Goal: Information Seeking & Learning: Check status

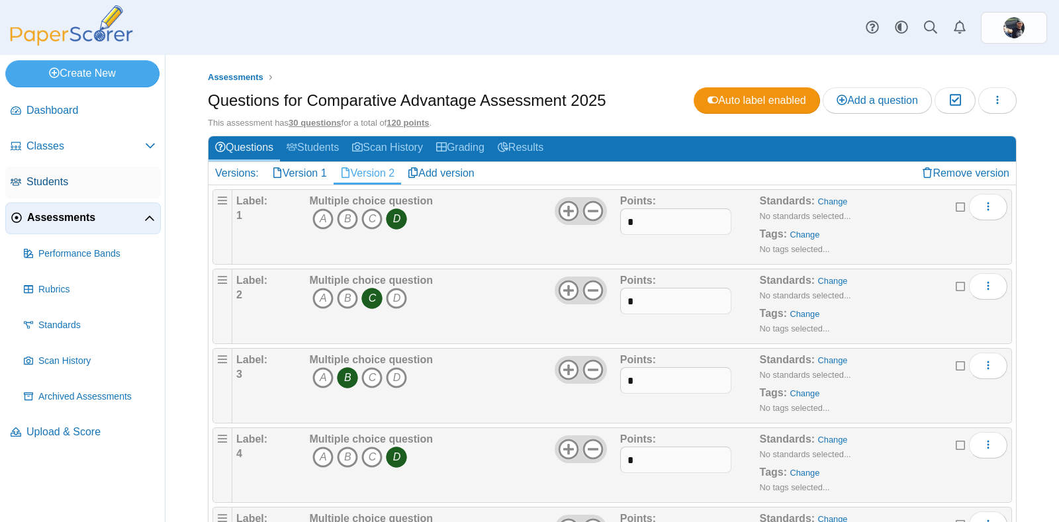
scroll to position [2067, 0]
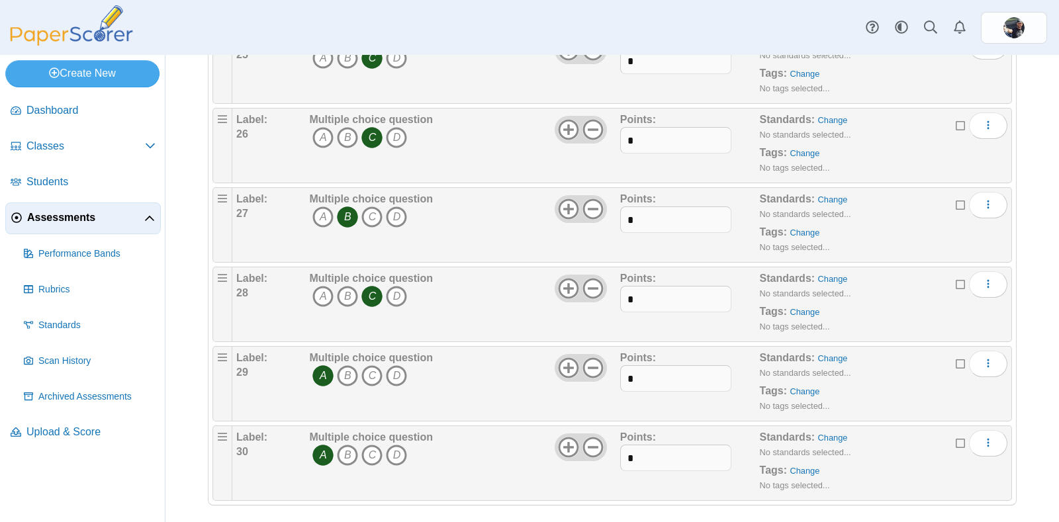
click at [50, 217] on span "Assessments" at bounding box center [85, 217] width 117 height 15
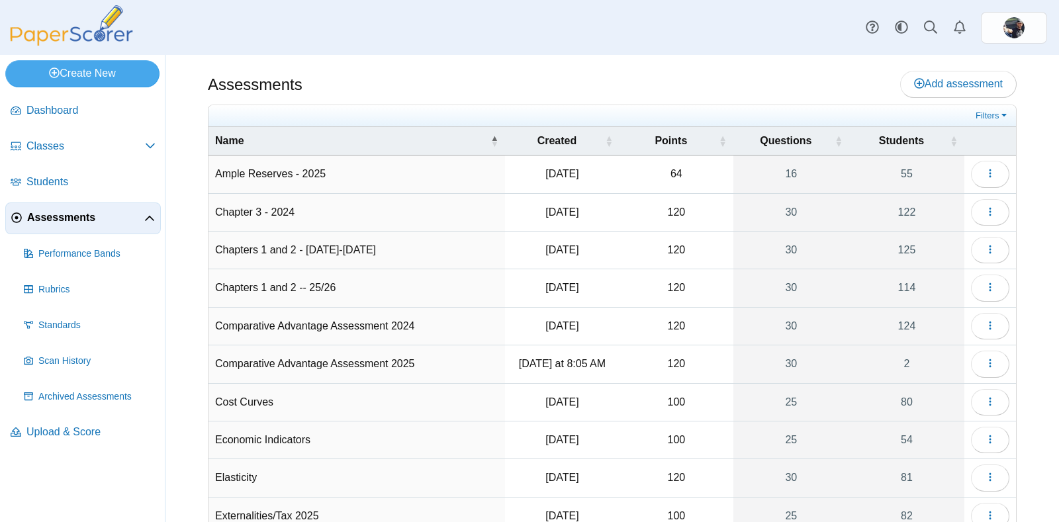
click at [291, 355] on td "Comparative Advantage Assessment 2025" at bounding box center [356, 364] width 296 height 38
click at [907, 367] on link "2" at bounding box center [906, 363] width 115 height 37
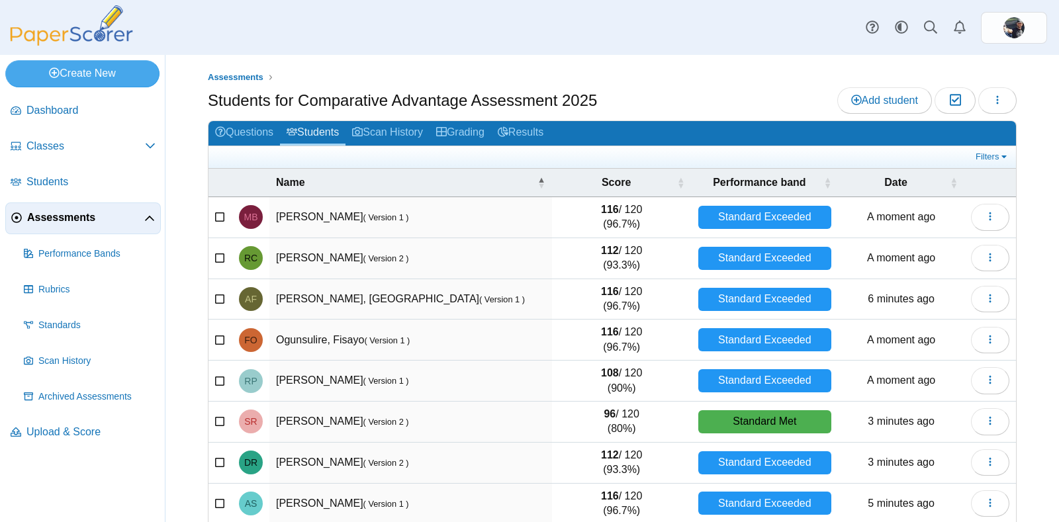
click at [480, 212] on td "Braswell, Michael ( Version 1 )" at bounding box center [410, 217] width 283 height 41
click at [977, 223] on button "button" at bounding box center [990, 217] width 38 height 26
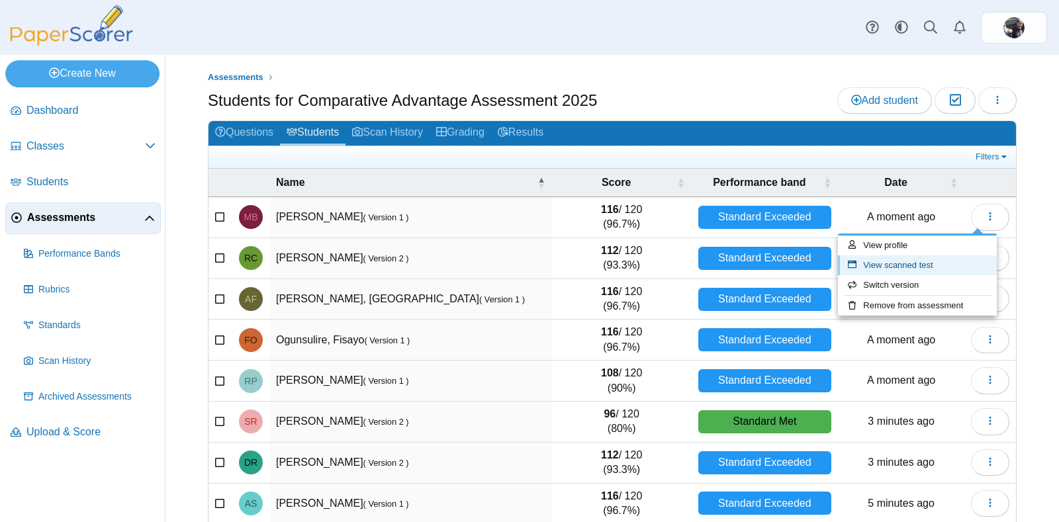
click at [936, 267] on link "View scanned test" at bounding box center [917, 265] width 159 height 20
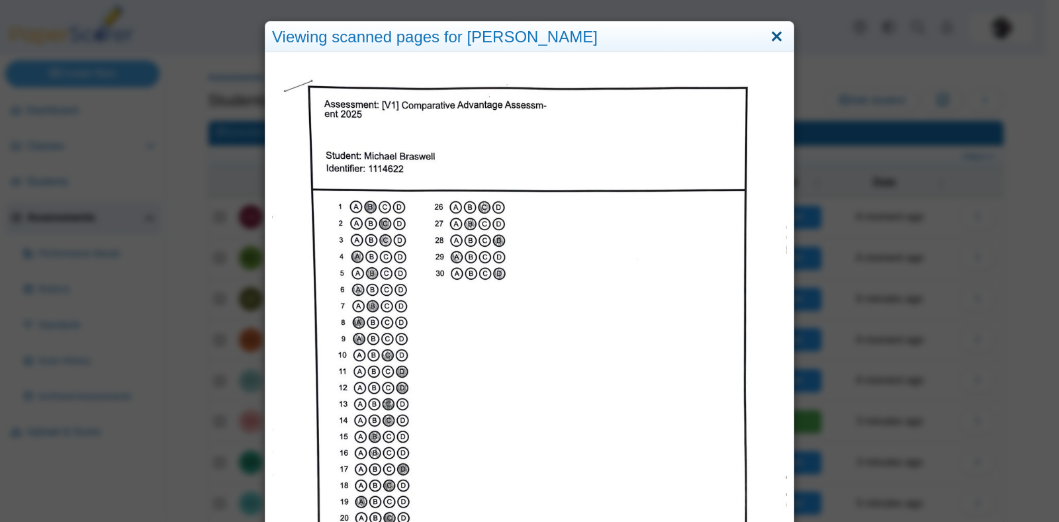
click at [766, 38] on link "Close" at bounding box center [776, 37] width 21 height 22
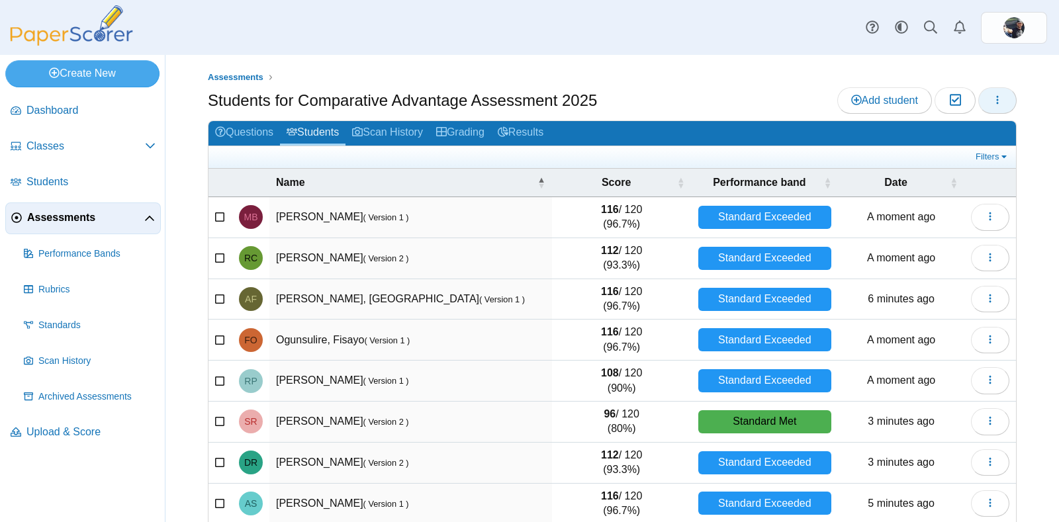
click at [991, 95] on button "button" at bounding box center [997, 100] width 38 height 26
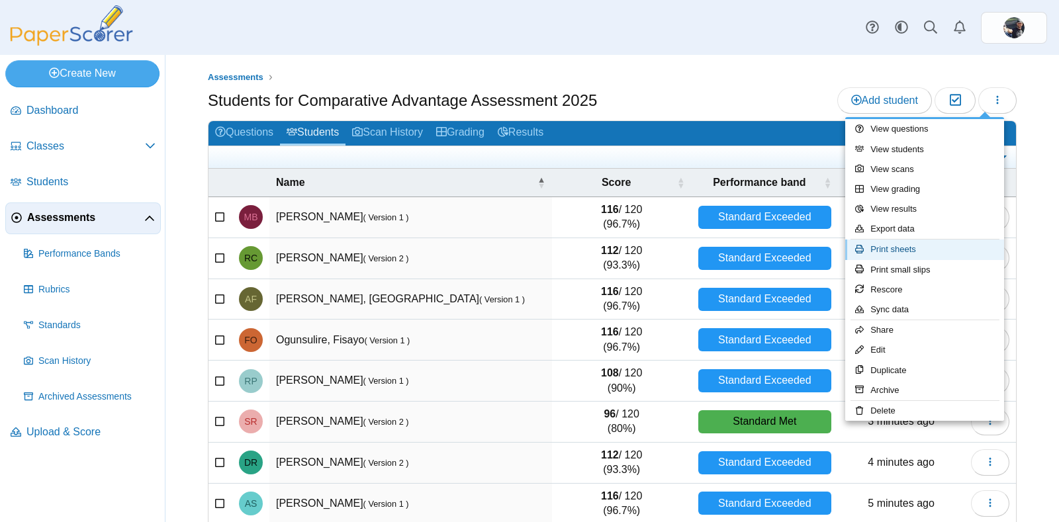
click at [905, 246] on link "Print sheets" at bounding box center [924, 250] width 159 height 20
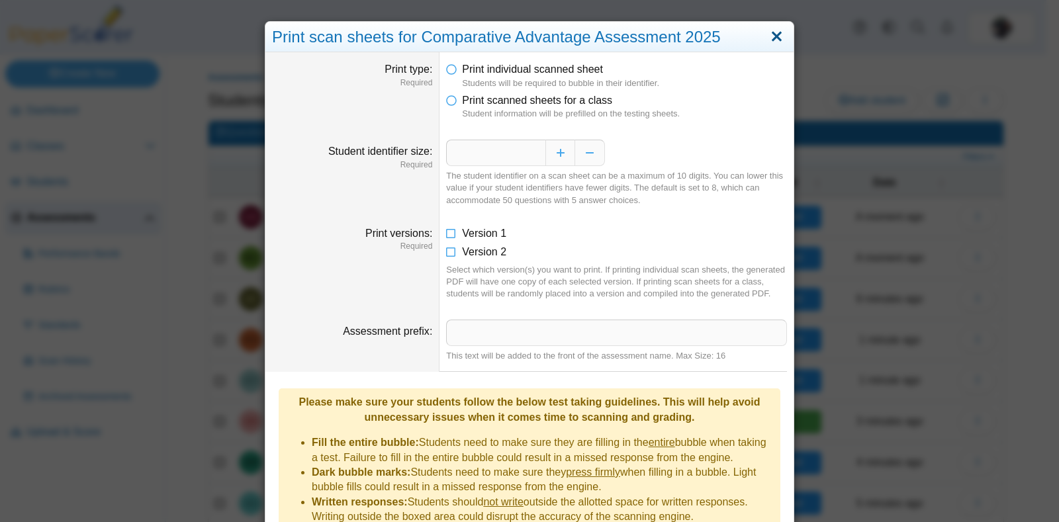
click at [766, 30] on link "Close" at bounding box center [776, 37] width 21 height 22
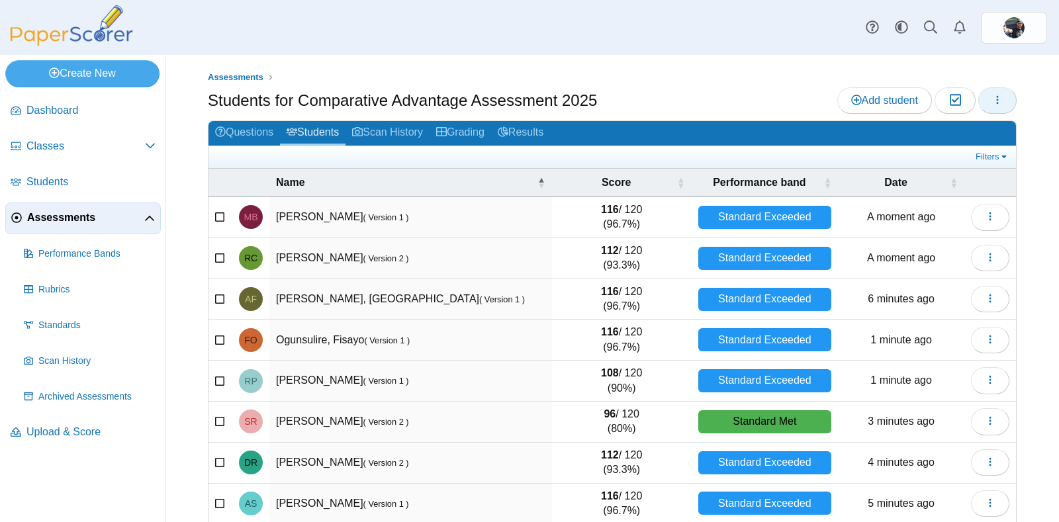
click at [978, 101] on button "button" at bounding box center [997, 100] width 38 height 26
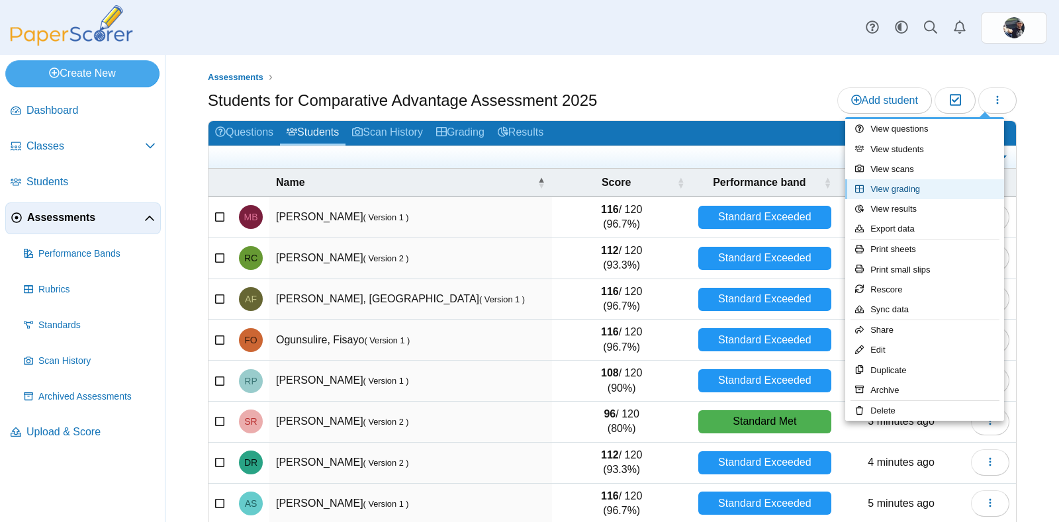
click at [920, 187] on link "View grading" at bounding box center [924, 189] width 159 height 20
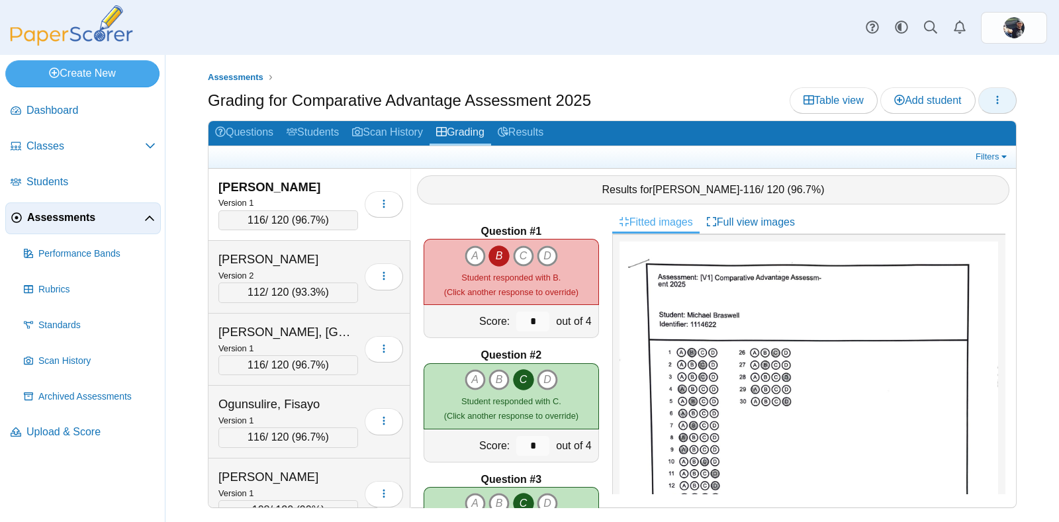
click at [989, 109] on button "button" at bounding box center [997, 100] width 38 height 26
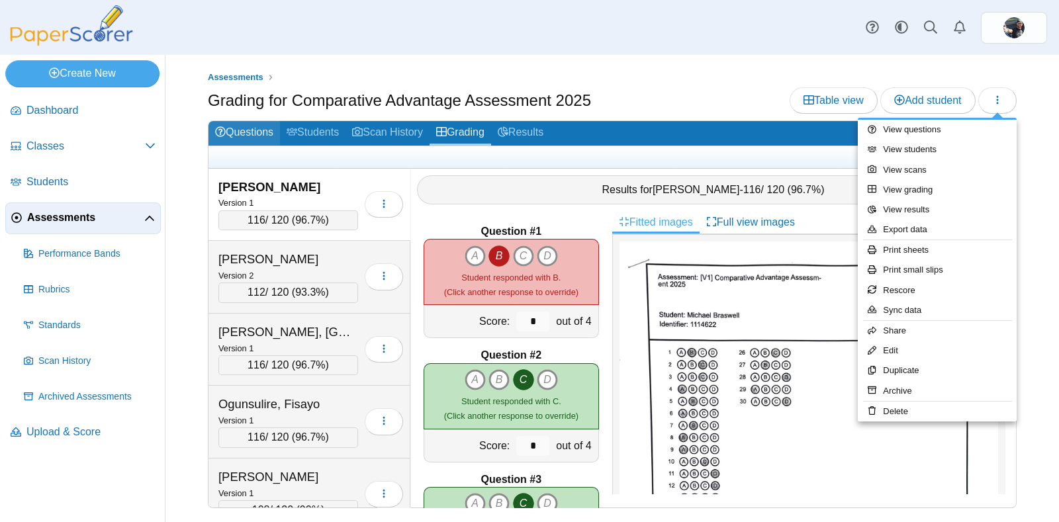
click at [251, 130] on link "Questions" at bounding box center [243, 133] width 71 height 24
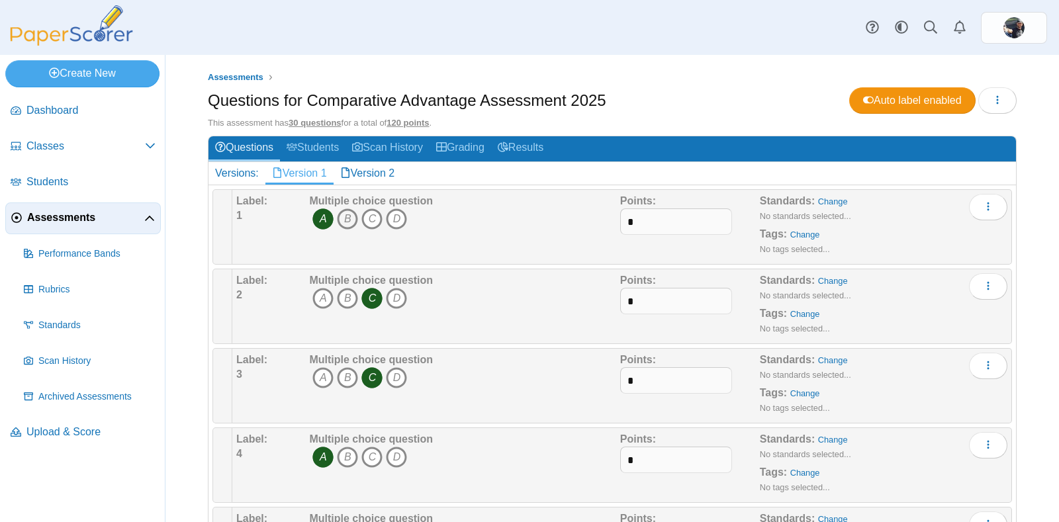
click at [347, 219] on icon "B" at bounding box center [347, 218] width 21 height 21
click at [322, 214] on icon "A" at bounding box center [322, 218] width 21 height 21
click at [660, 91] on div "Questions for Comparative Advantage Assessment 2025 Auto label enabled Loading…" at bounding box center [612, 102] width 809 height 30
click at [377, 169] on link "Version 2" at bounding box center [368, 173] width 68 height 22
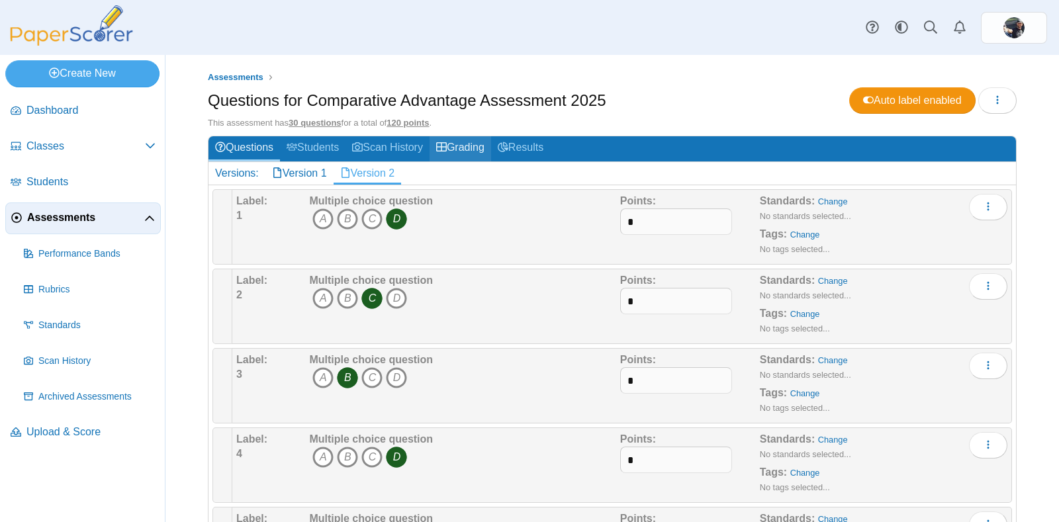
click at [472, 140] on link "Grading" at bounding box center [460, 148] width 62 height 24
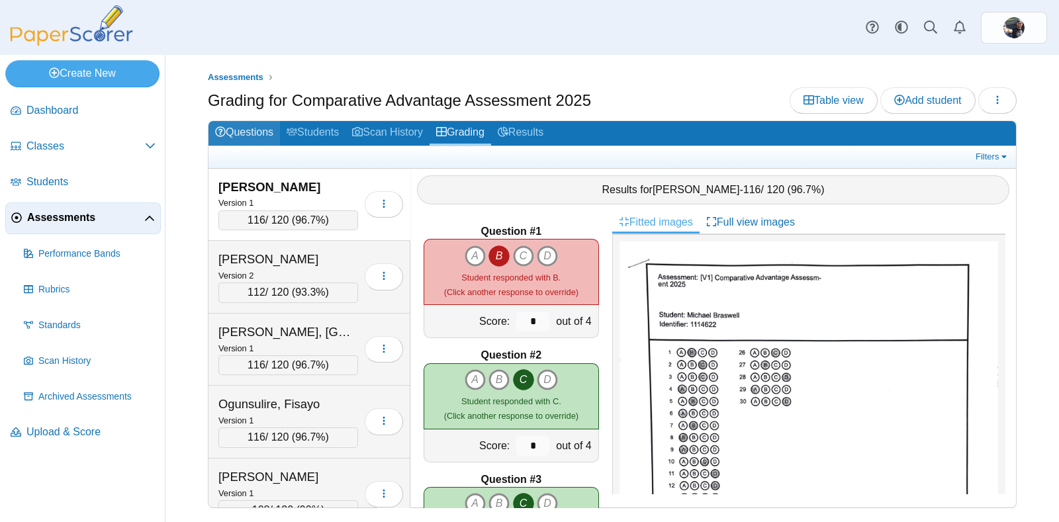
click at [248, 128] on link "Questions" at bounding box center [243, 133] width 71 height 24
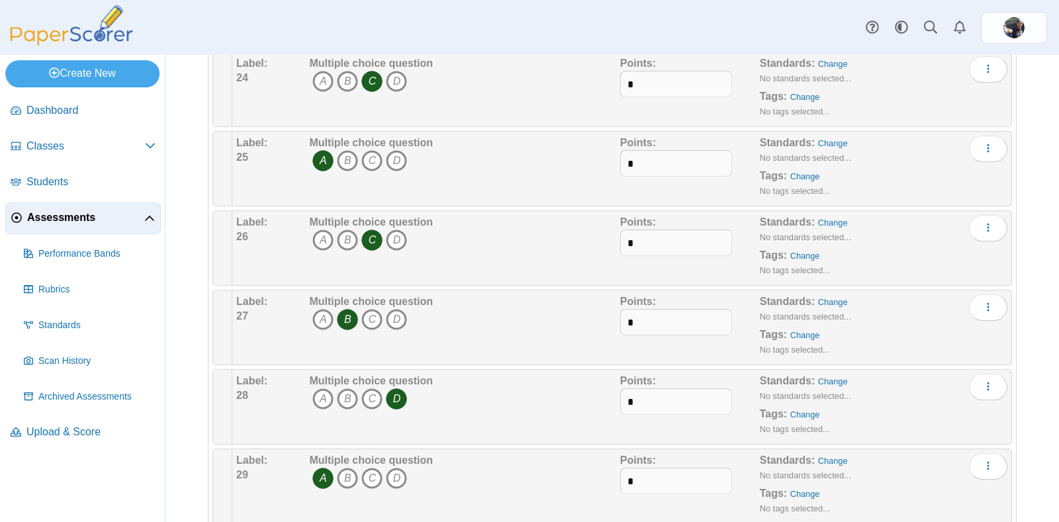
scroll to position [2067, 0]
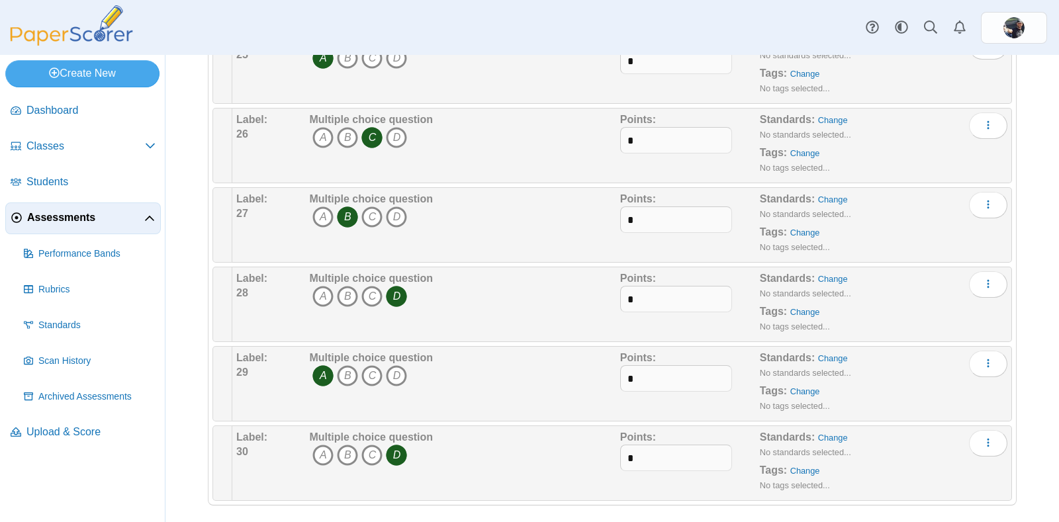
click at [78, 213] on span "Assessments" at bounding box center [85, 217] width 117 height 15
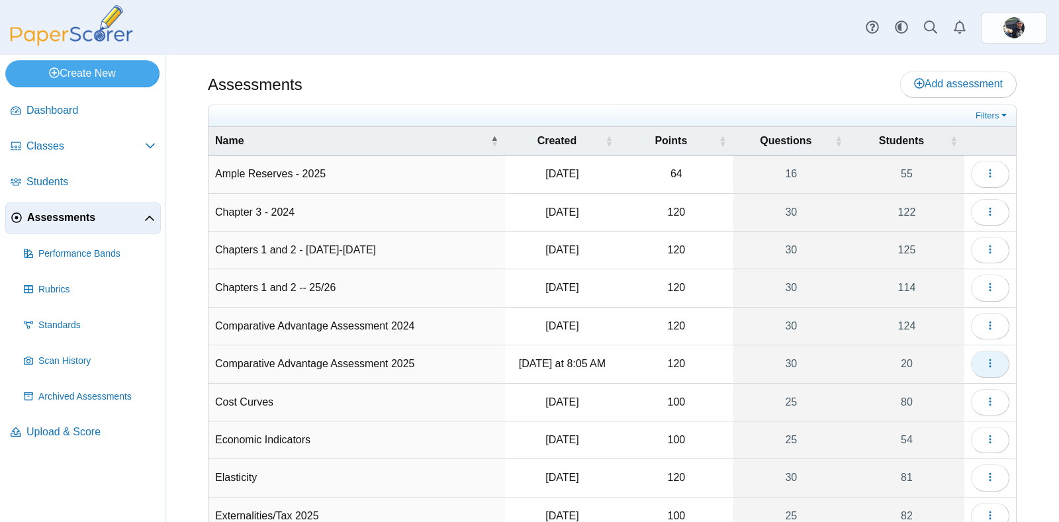
click at [971, 355] on button "button" at bounding box center [990, 364] width 38 height 26
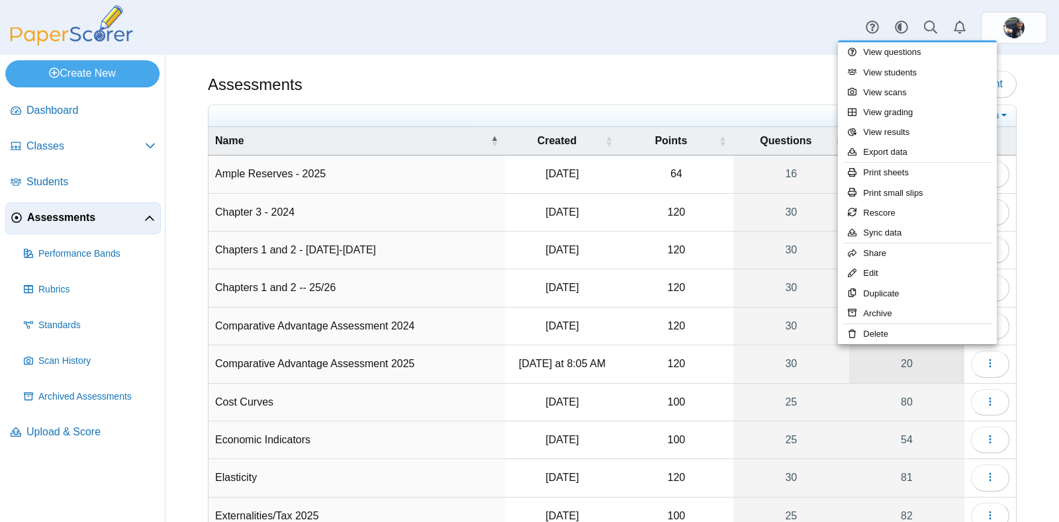
click at [883, 369] on link "20" at bounding box center [906, 363] width 115 height 37
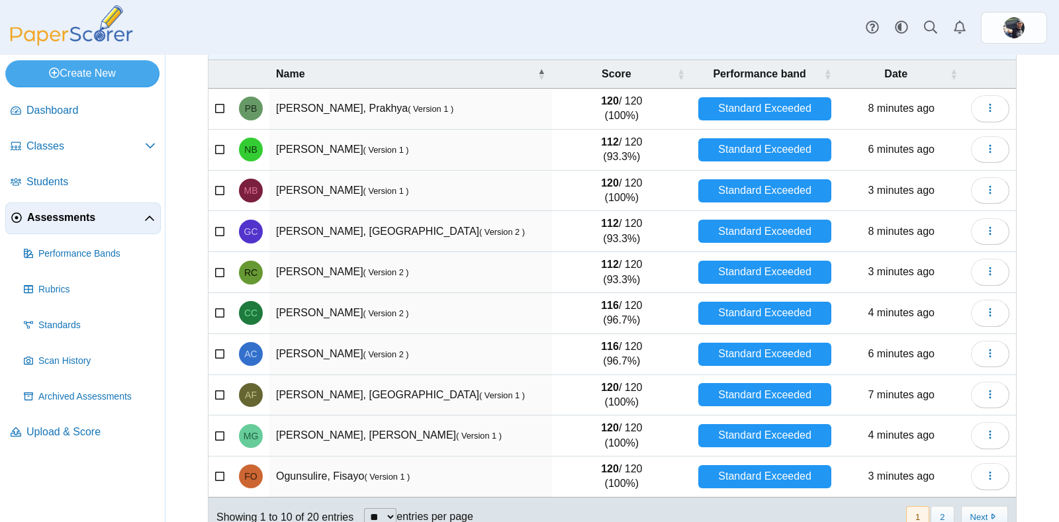
scroll to position [134, 0]
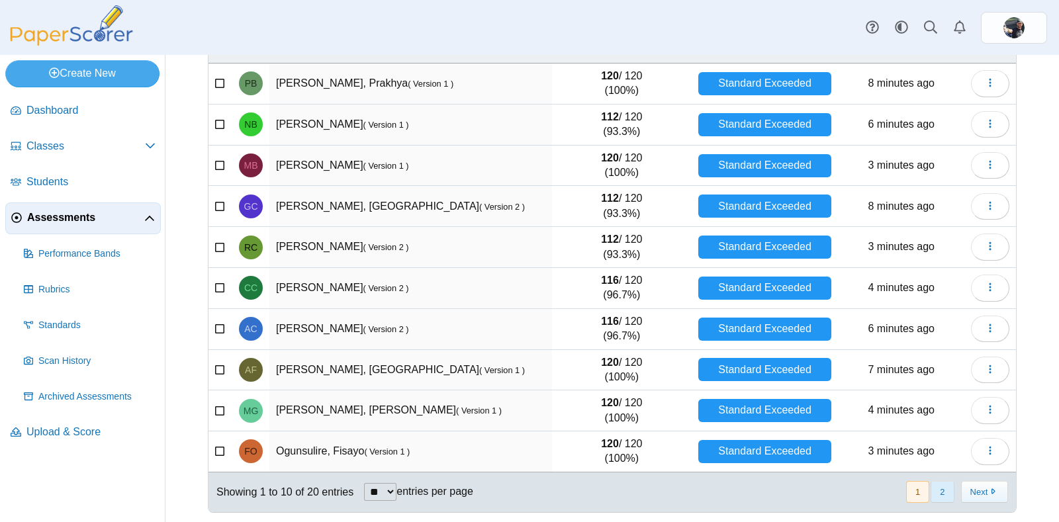
click at [937, 488] on button "2" at bounding box center [941, 492] width 23 height 22
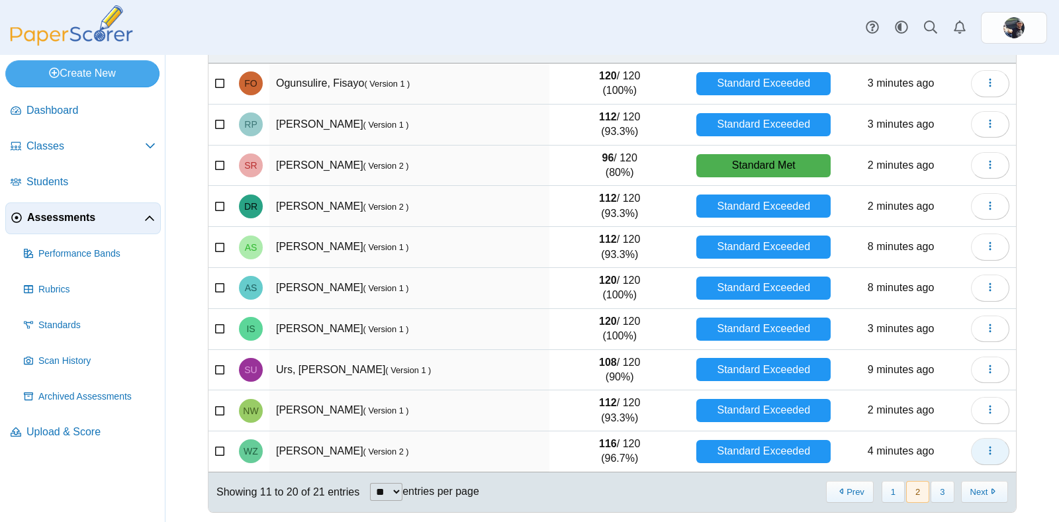
click at [971, 445] on button "button" at bounding box center [990, 451] width 38 height 26
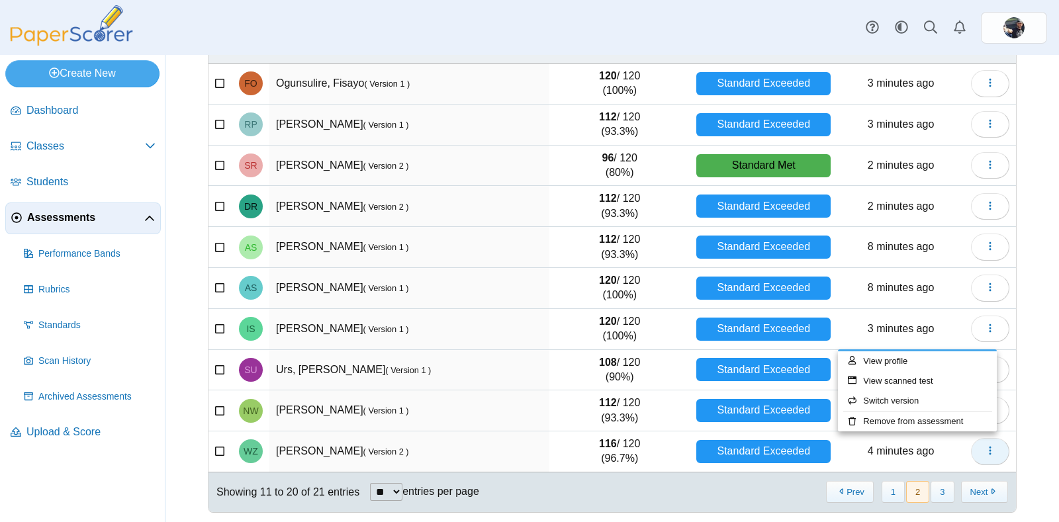
click at [971, 445] on button "button" at bounding box center [990, 451] width 38 height 26
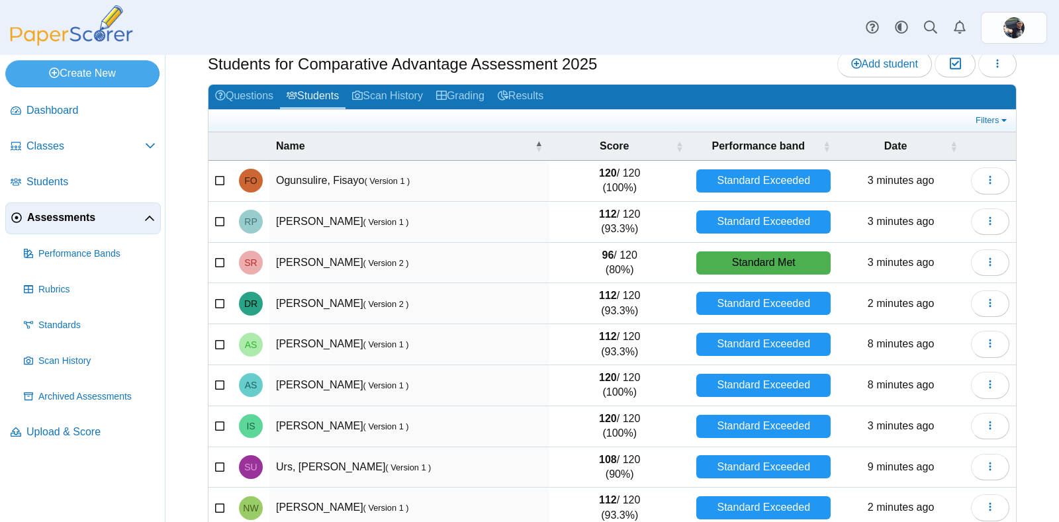
scroll to position [0, 0]
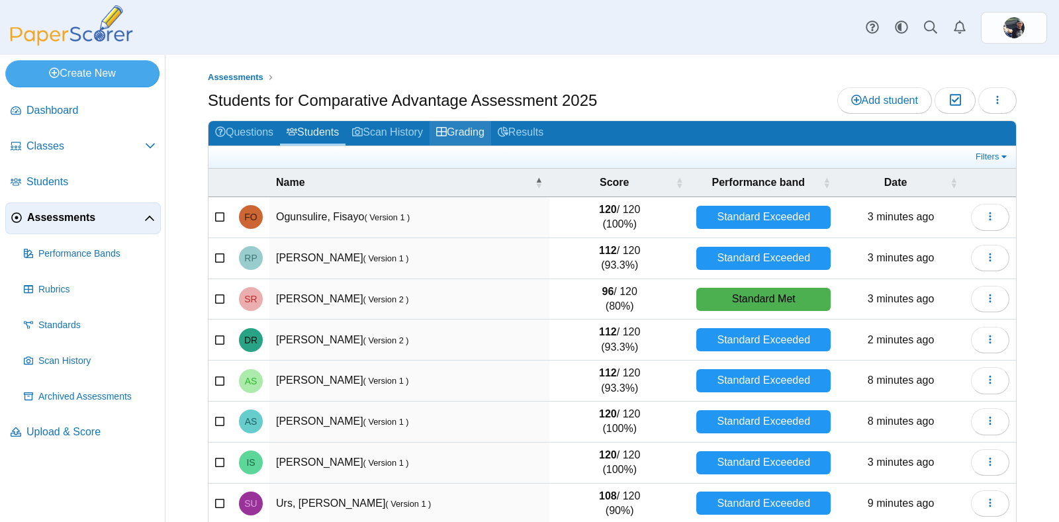
click at [449, 139] on link "Grading" at bounding box center [460, 133] width 62 height 24
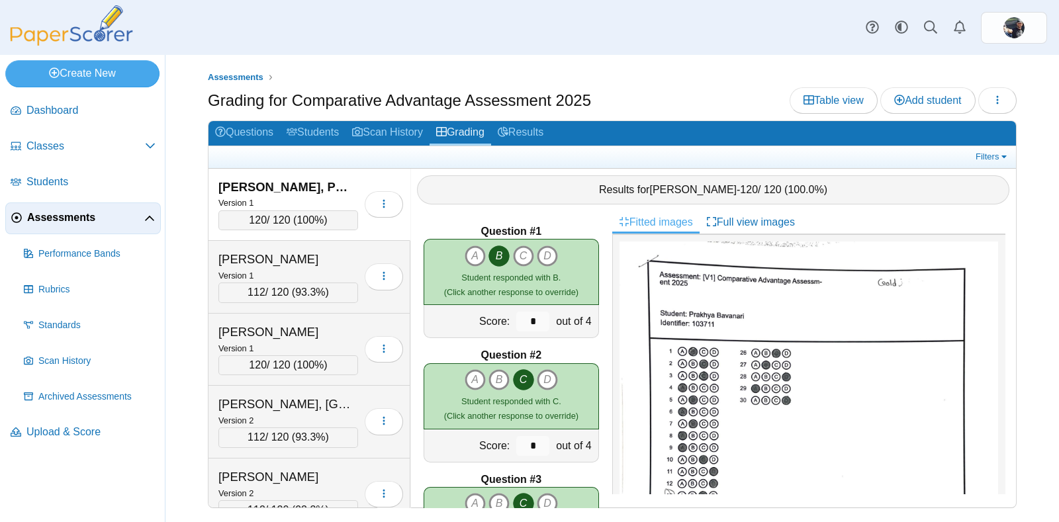
click at [320, 191] on div "[PERSON_NAME], Prakhya" at bounding box center [284, 187] width 132 height 17
click at [316, 136] on link "Students" at bounding box center [313, 133] width 66 height 24
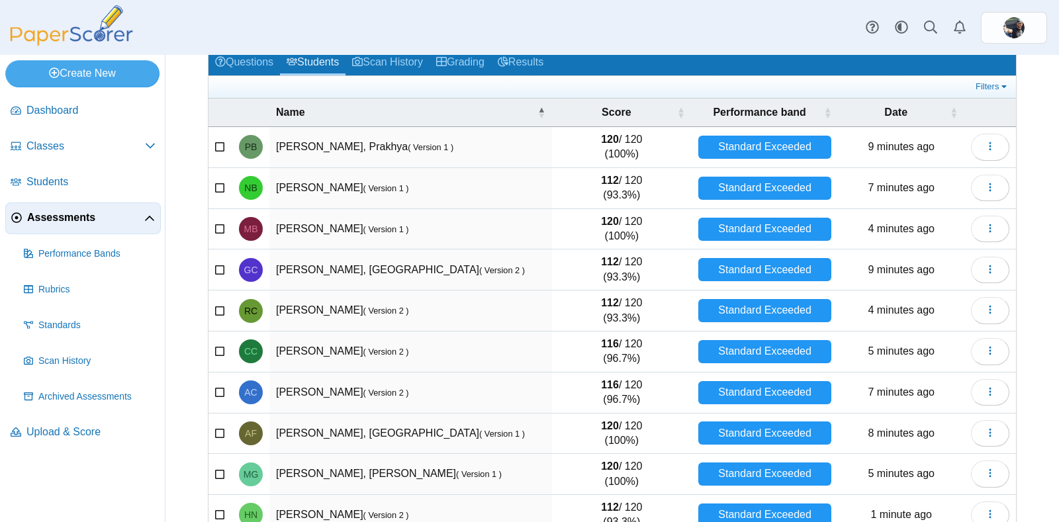
scroll to position [71, 0]
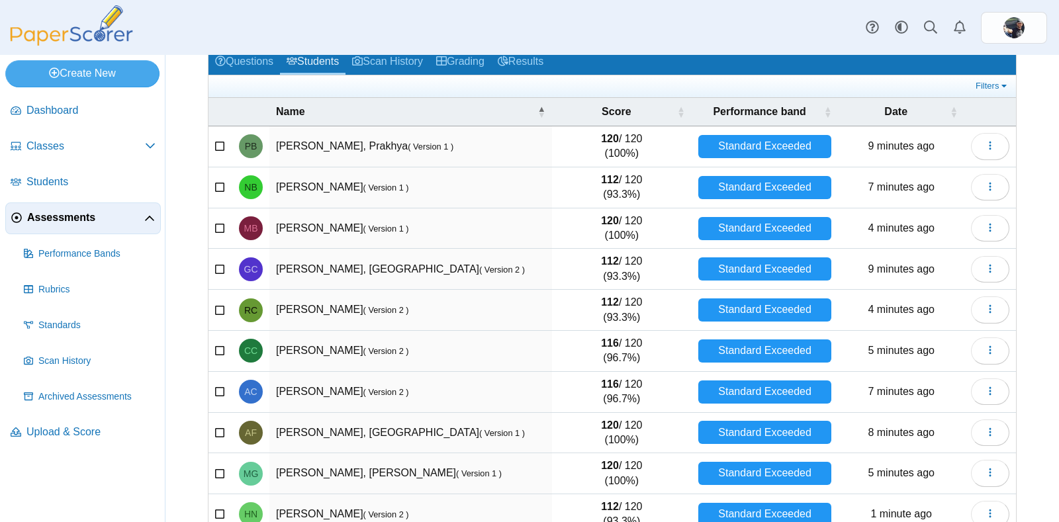
click at [394, 352] on td "[PERSON_NAME] ( Version 2 )" at bounding box center [410, 351] width 283 height 41
click at [615, 349] on td "116 / 120 (96.7%)" at bounding box center [622, 351] width 140 height 41
click at [218, 349] on icon at bounding box center [220, 349] width 11 height 9
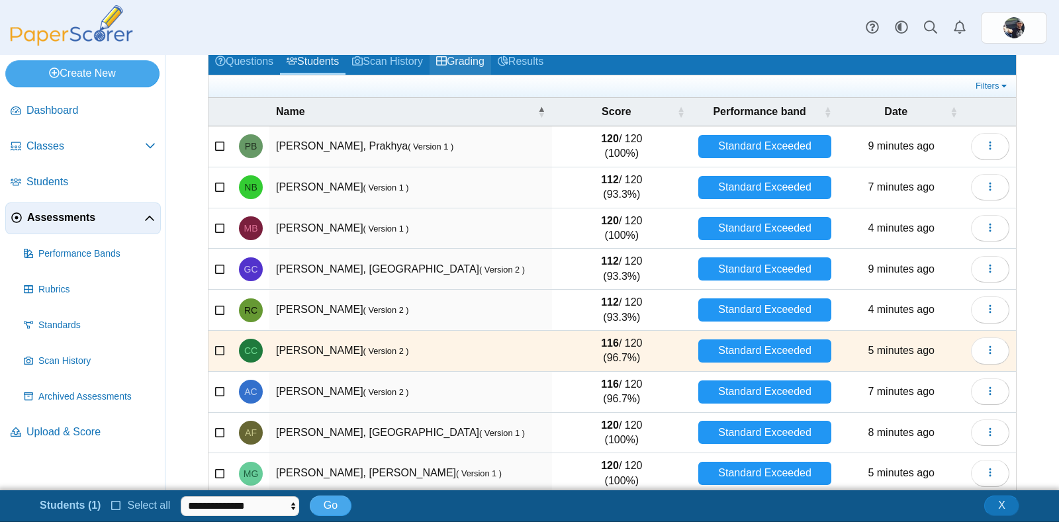
click at [472, 54] on link "Grading" at bounding box center [460, 62] width 62 height 24
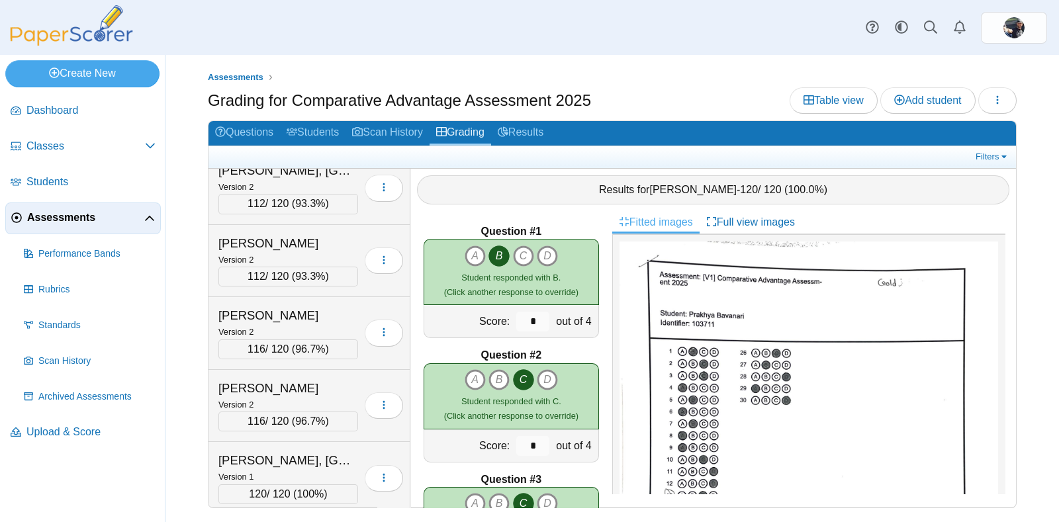
scroll to position [236, 0]
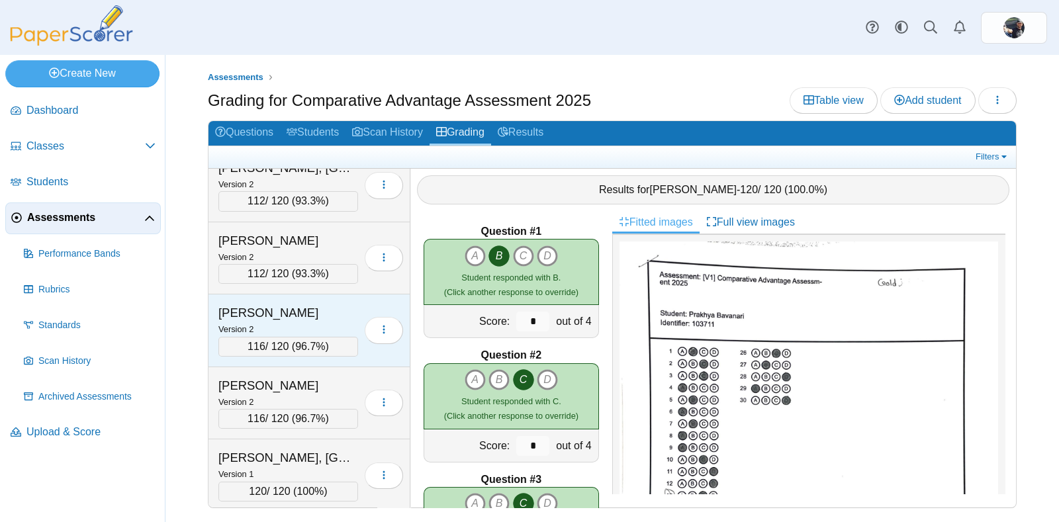
click at [285, 322] on div "Version 2" at bounding box center [288, 329] width 140 height 15
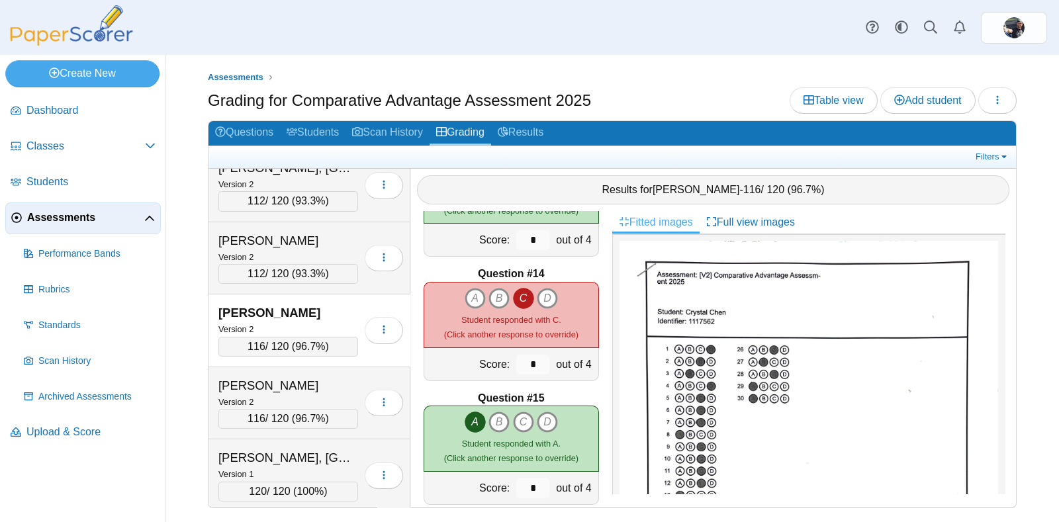
scroll to position [0, 0]
click at [243, 130] on link "Questions" at bounding box center [243, 133] width 71 height 24
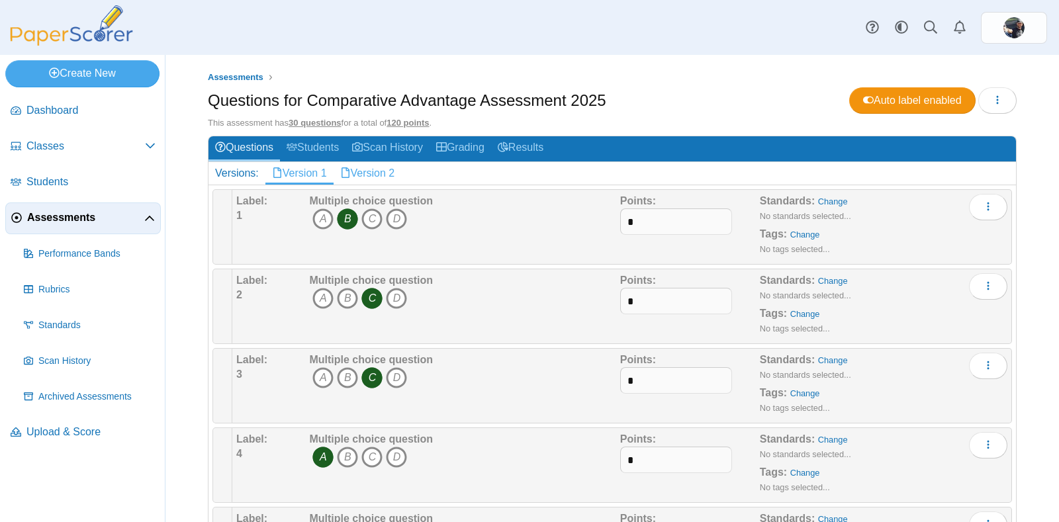
click at [361, 173] on link "Version 2" at bounding box center [368, 173] width 68 height 22
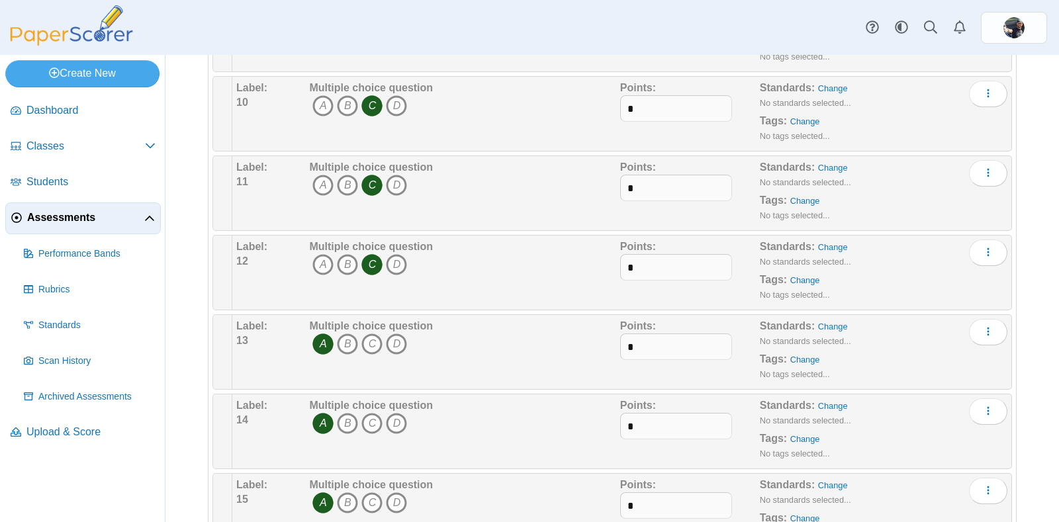
click at [494, 222] on div "Label: 11 Multiple choice question A B C D Points: *" at bounding box center [622, 193] width 780 height 75
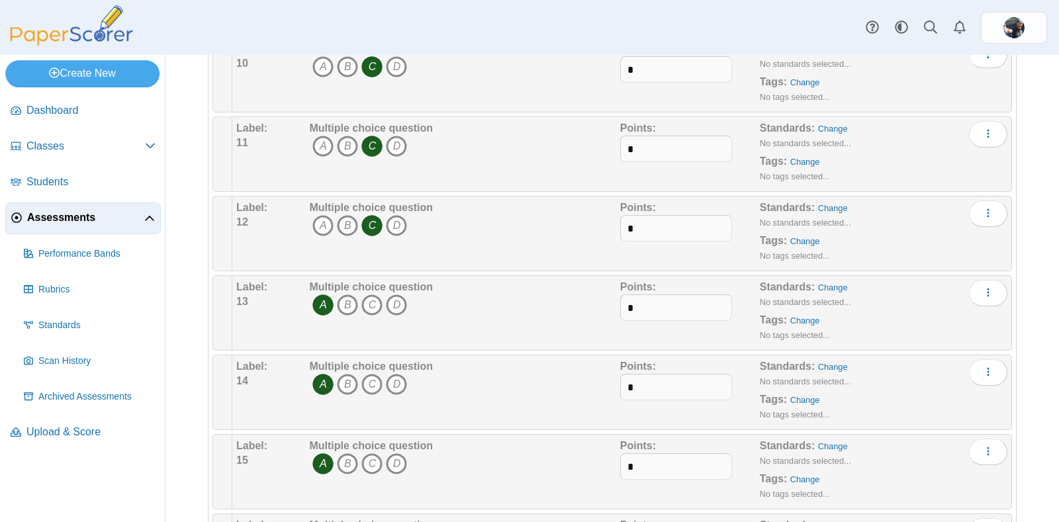
click at [371, 383] on icon "C" at bounding box center [371, 384] width 21 height 21
click at [322, 383] on icon "A" at bounding box center [322, 384] width 21 height 21
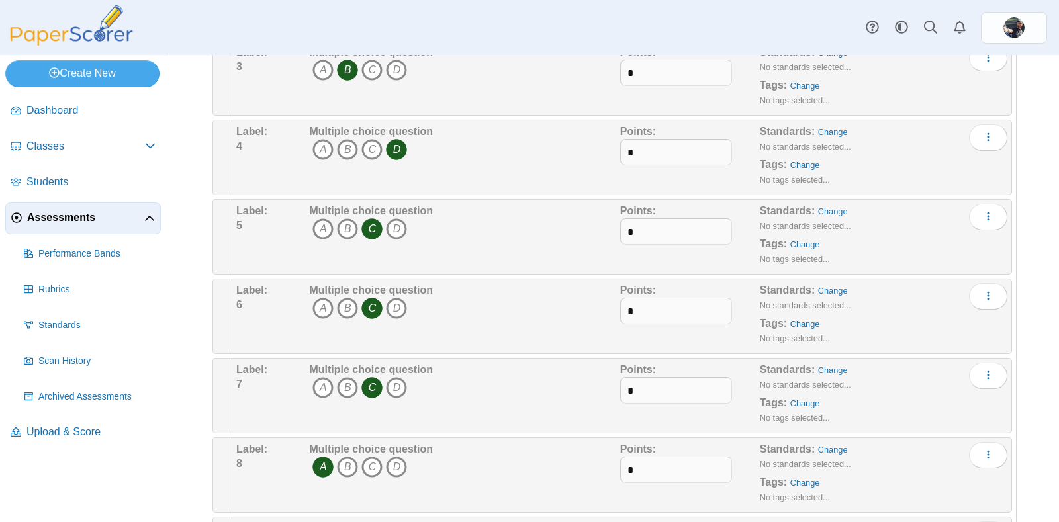
scroll to position [0, 0]
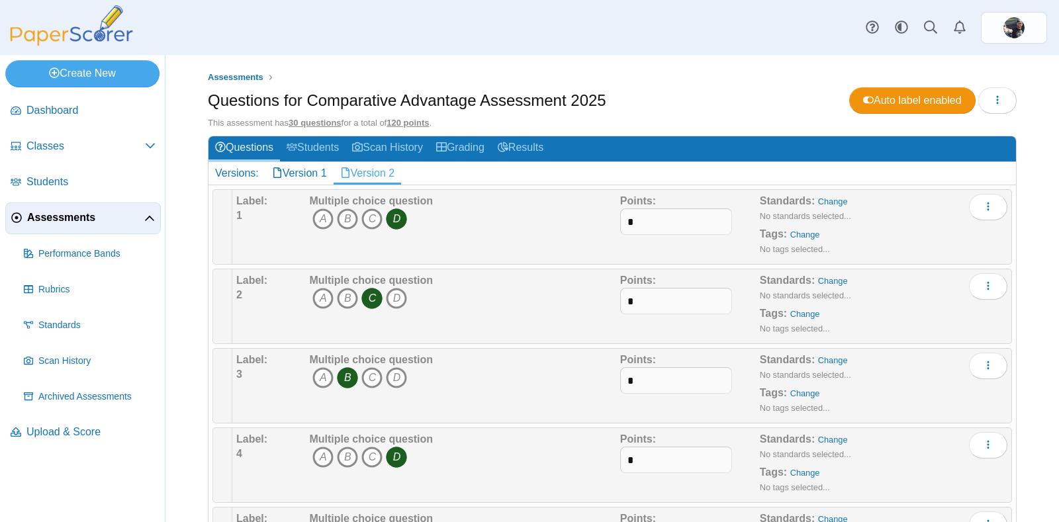
click at [361, 77] on ul "Assessments" at bounding box center [612, 77] width 809 height 13
click at [70, 36] on img at bounding box center [71, 25] width 132 height 40
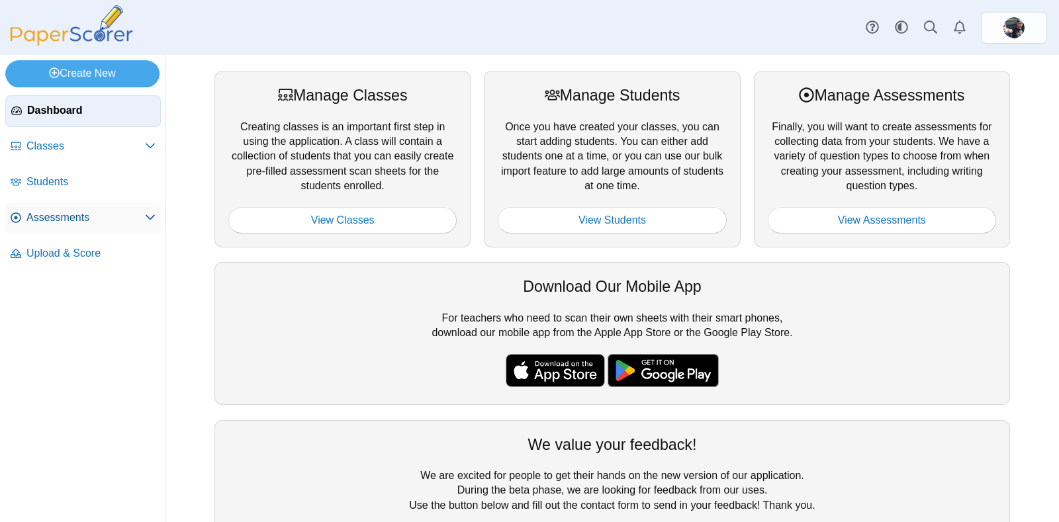
click at [50, 219] on span "Assessments" at bounding box center [85, 217] width 118 height 15
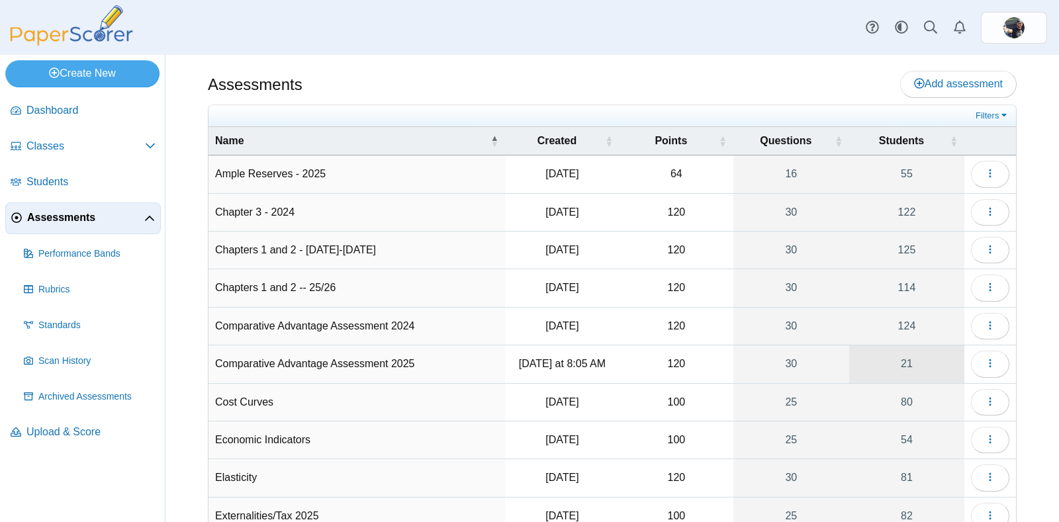
click at [884, 371] on link "21" at bounding box center [906, 363] width 115 height 37
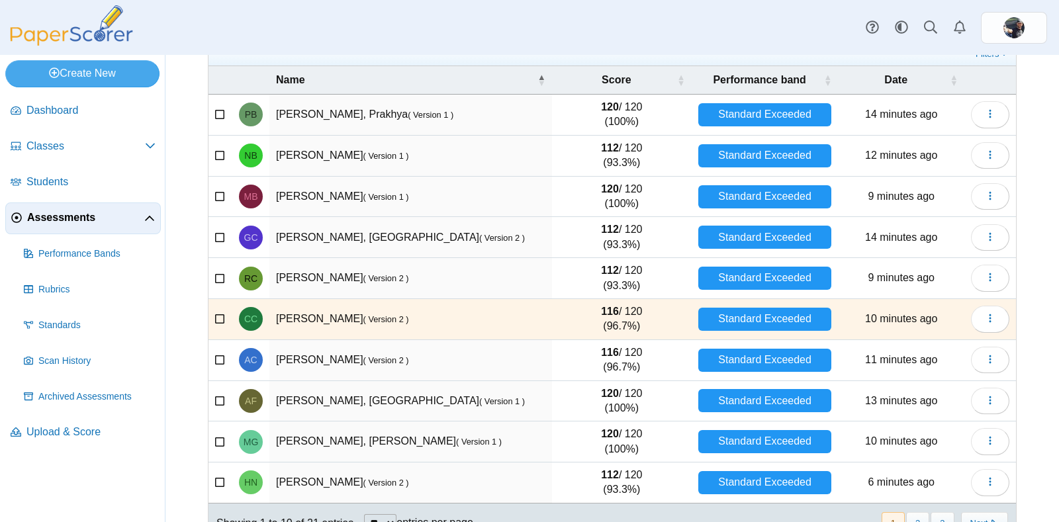
scroll to position [134, 0]
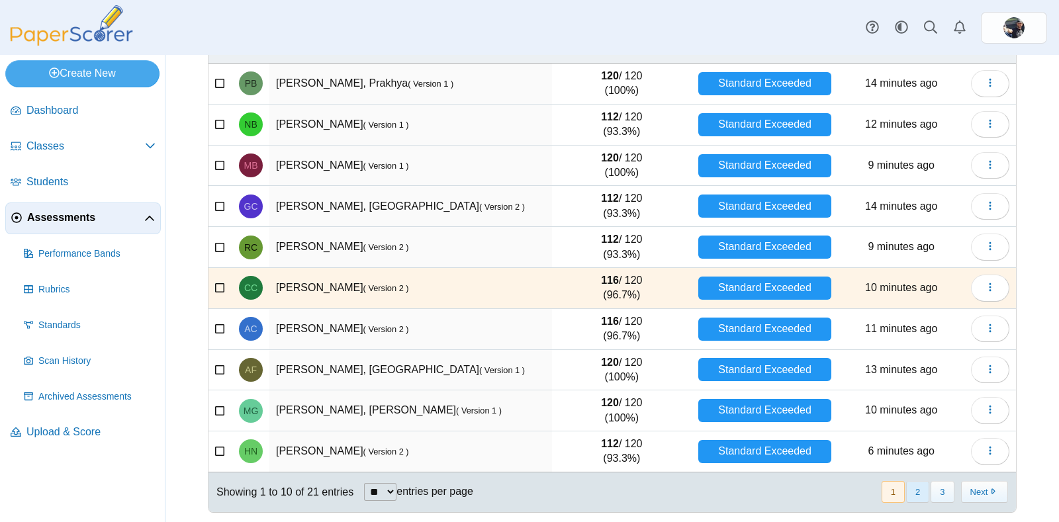
click at [913, 492] on button "2" at bounding box center [917, 492] width 23 height 22
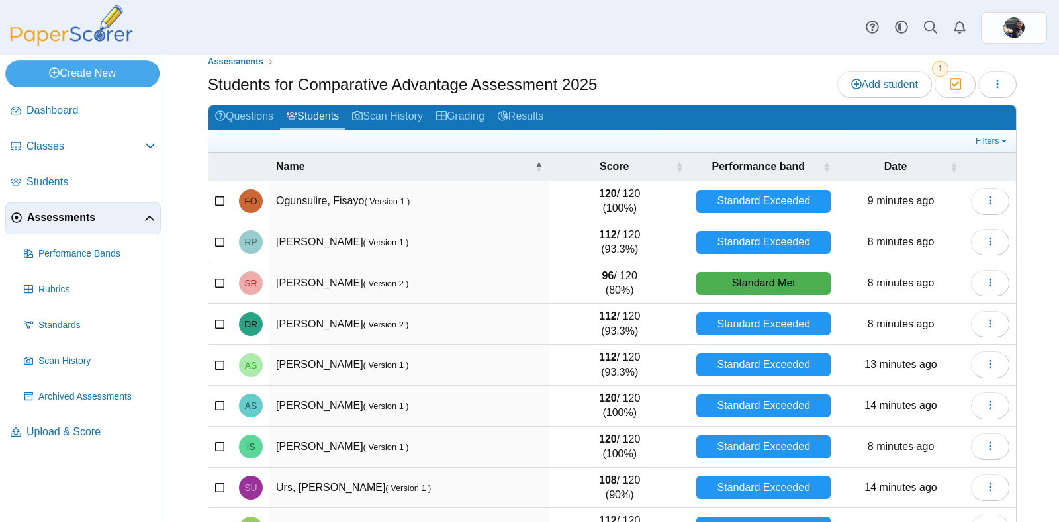
scroll to position [0, 0]
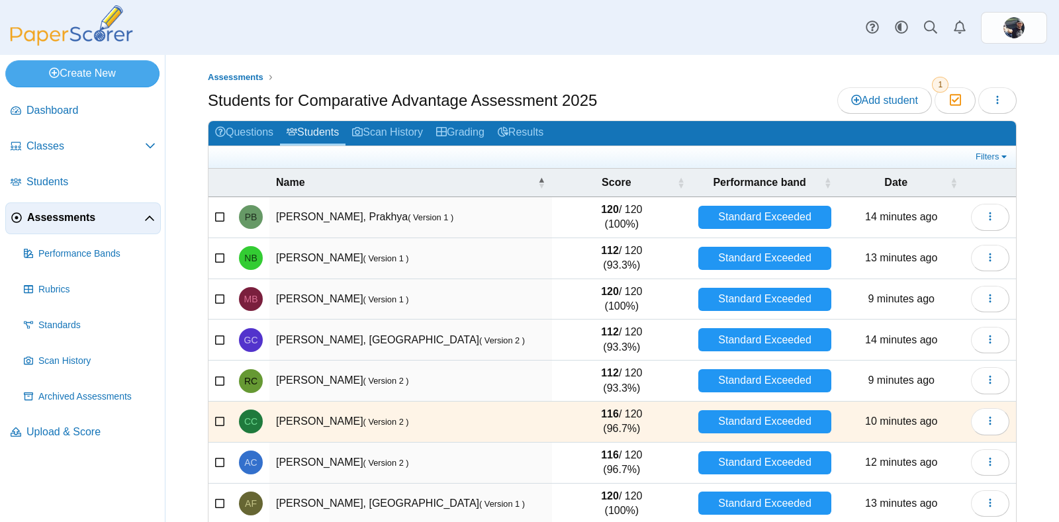
click at [396, 346] on td "[PERSON_NAME], [GEOGRAPHIC_DATA] ( Version 2 )" at bounding box center [410, 340] width 283 height 41
click at [479, 343] on small "( Version 2 )" at bounding box center [502, 341] width 46 height 10
click at [507, 124] on link "Results" at bounding box center [520, 133] width 59 height 24
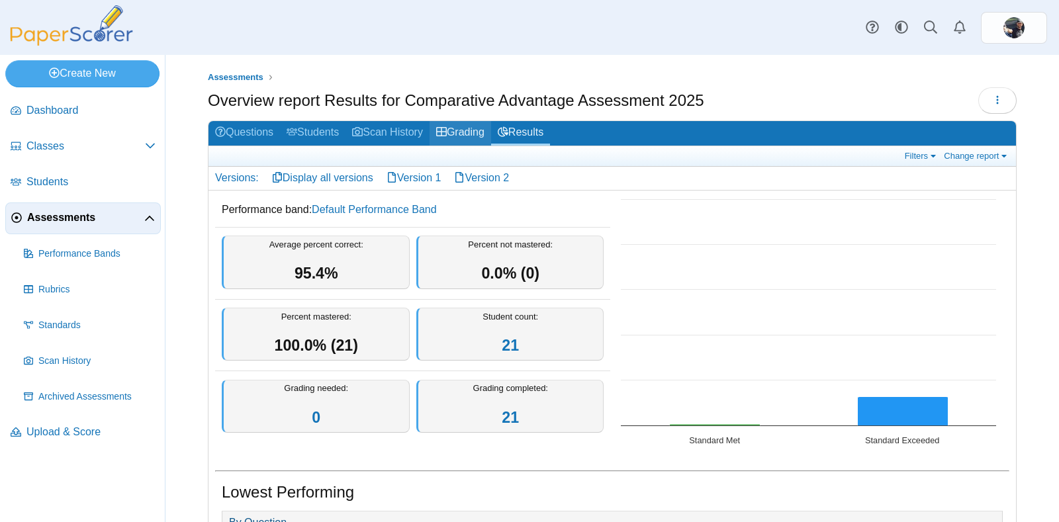
click at [483, 126] on link "Grading" at bounding box center [460, 133] width 62 height 24
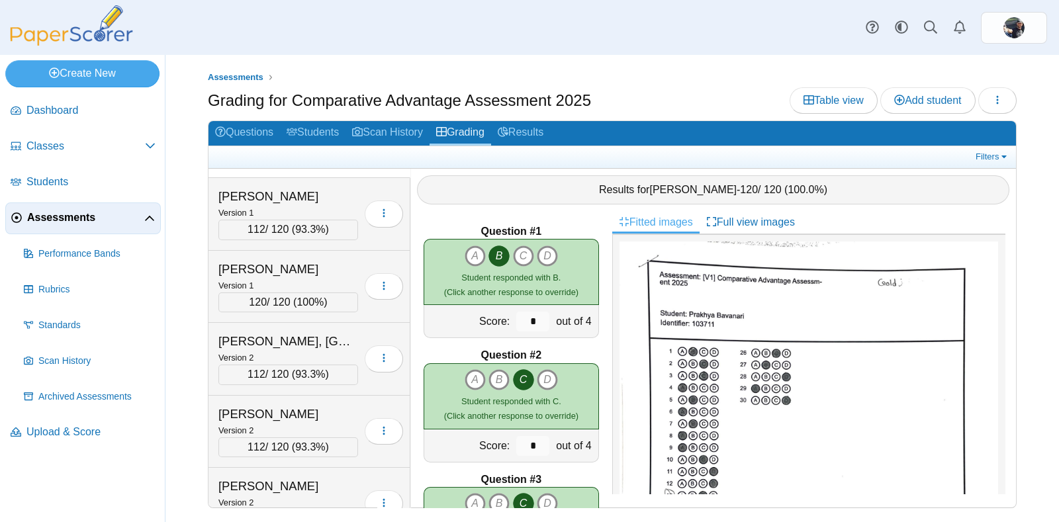
scroll to position [74, 0]
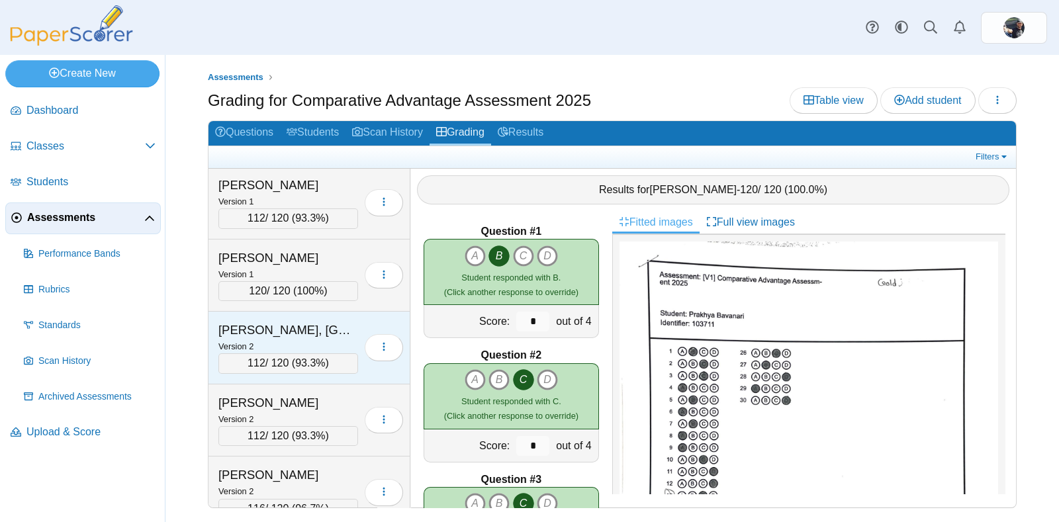
click at [321, 322] on div "Catanzaro, Giada" at bounding box center [284, 330] width 132 height 17
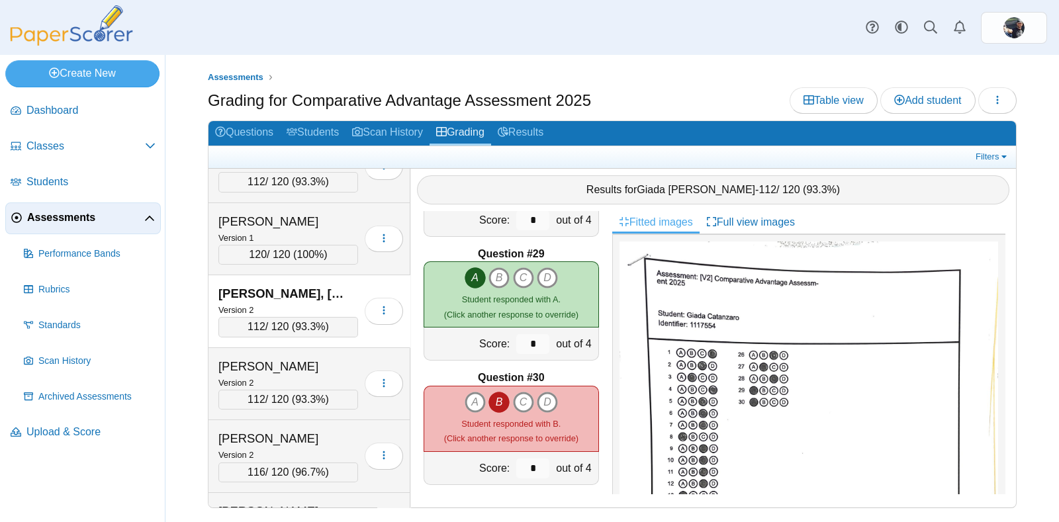
scroll to position [116, 0]
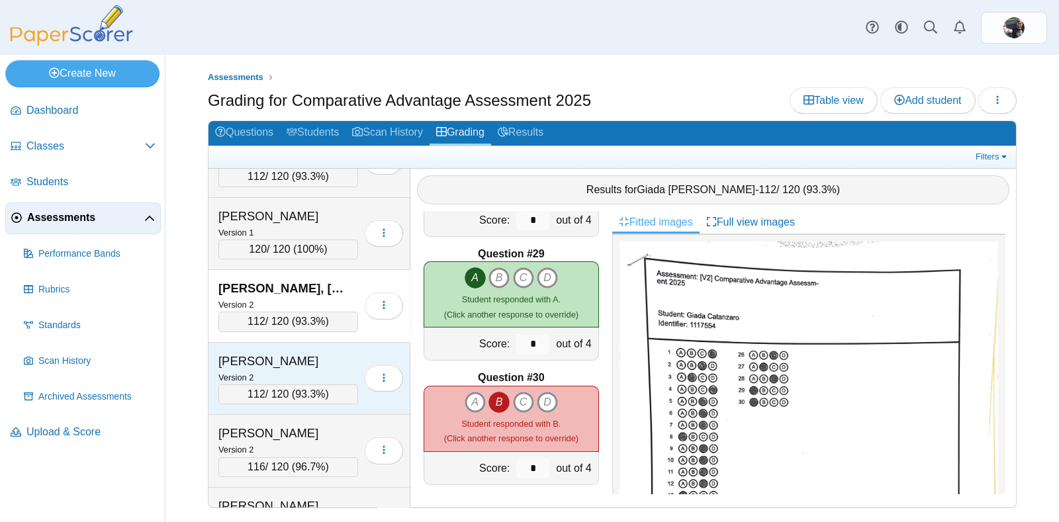
click at [298, 357] on div "[PERSON_NAME]" at bounding box center [284, 361] width 132 height 17
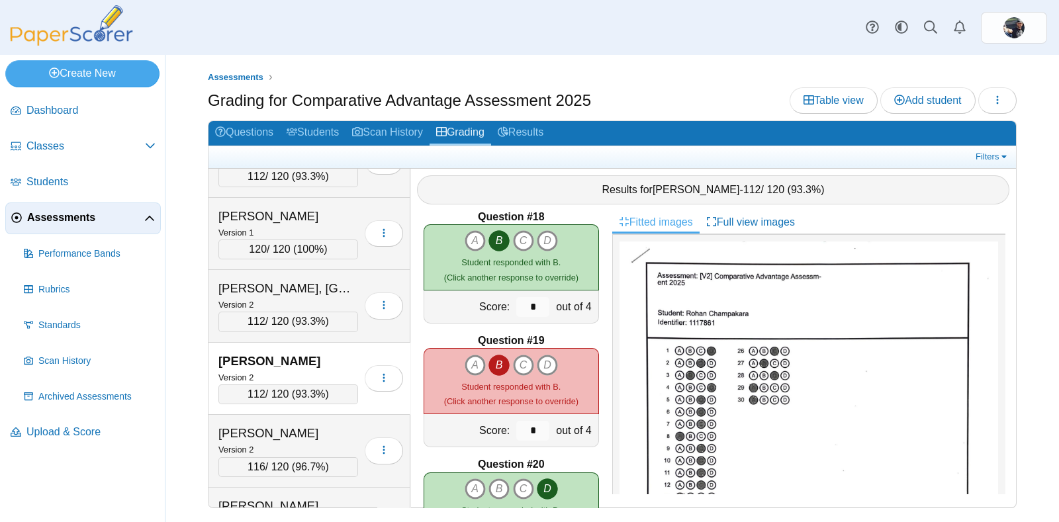
scroll to position [2130, 0]
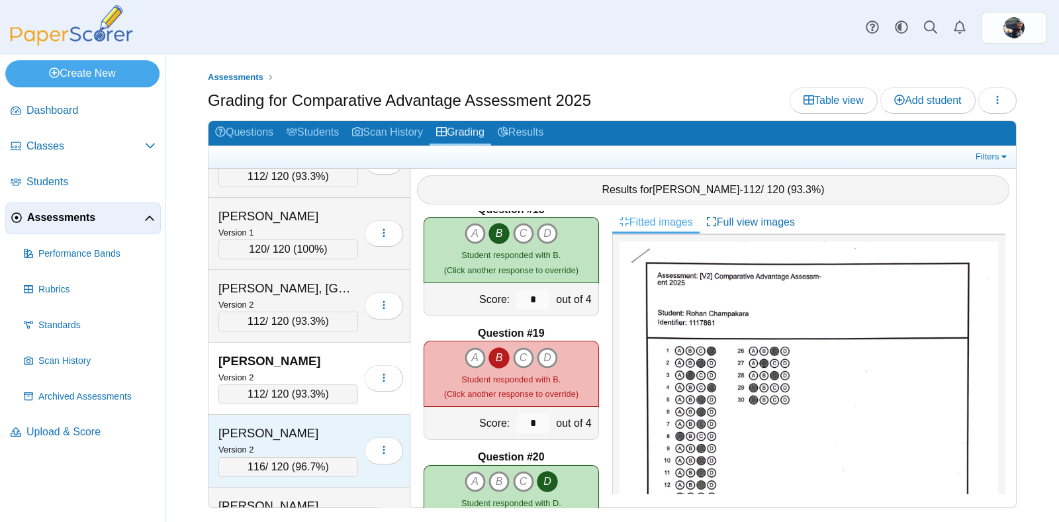
click at [306, 442] on div "Version 2" at bounding box center [288, 449] width 140 height 15
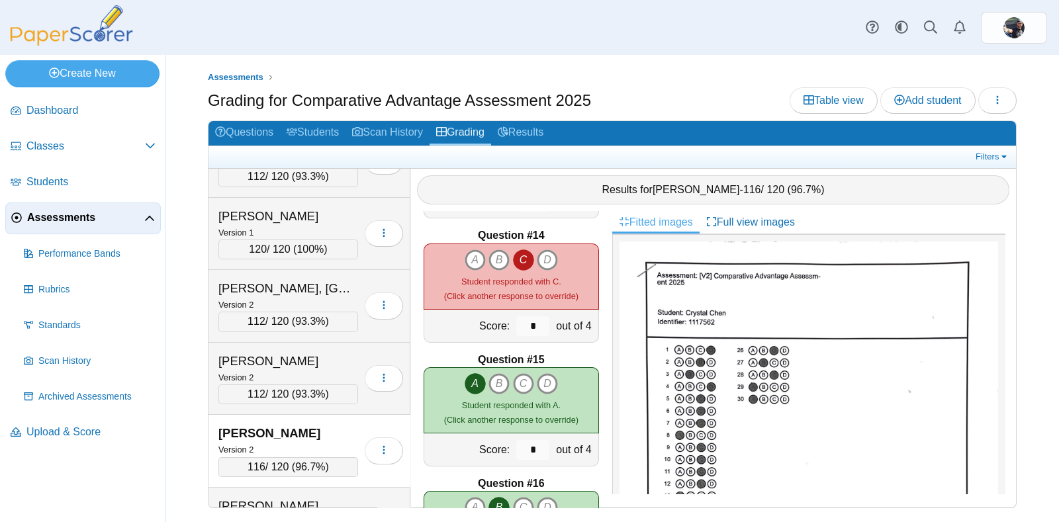
scroll to position [1539, 0]
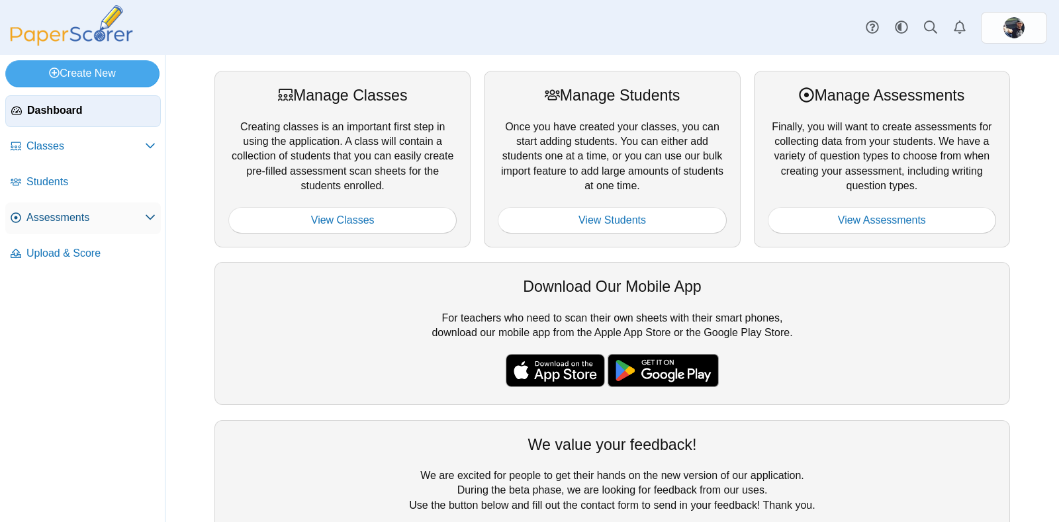
click at [73, 210] on span "Assessments" at bounding box center [85, 217] width 118 height 15
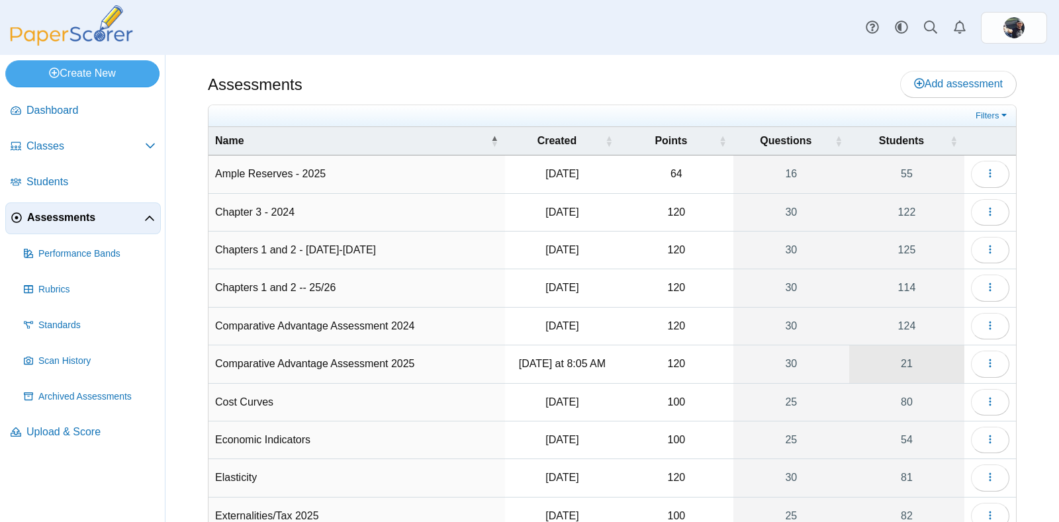
click at [877, 350] on link "21" at bounding box center [906, 363] width 115 height 37
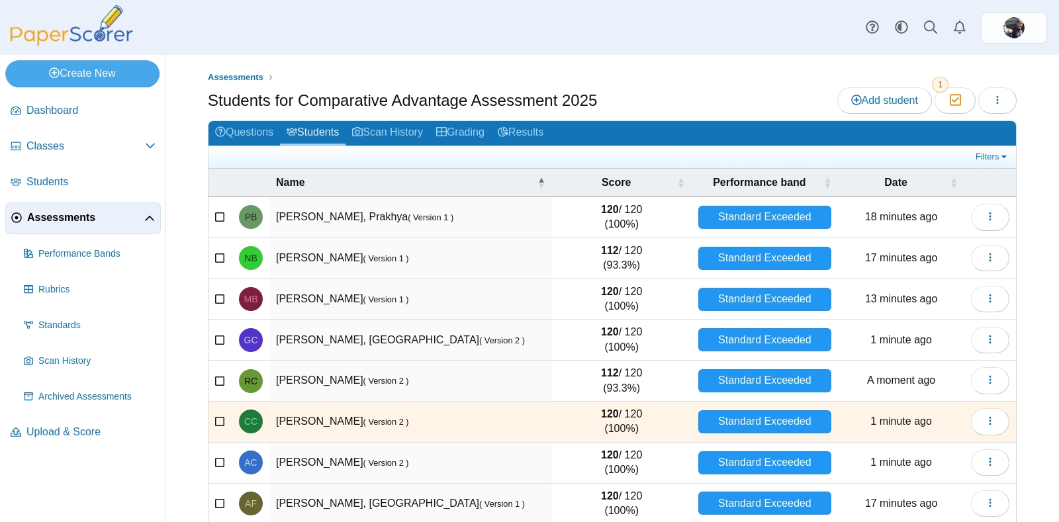
click at [341, 328] on td "[PERSON_NAME], [GEOGRAPHIC_DATA] ( Version 2 )" at bounding box center [410, 340] width 283 height 41
click at [467, 126] on link "Grading" at bounding box center [460, 133] width 62 height 24
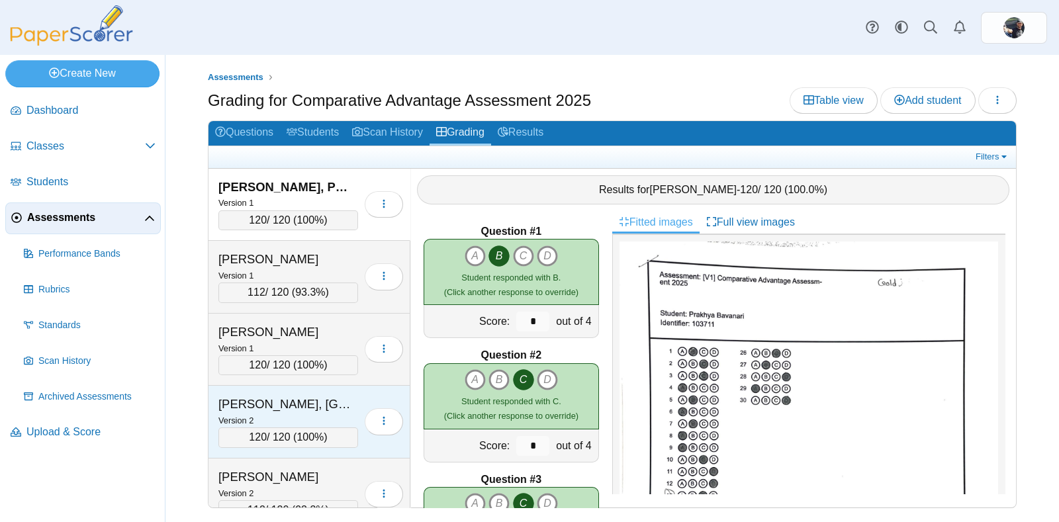
click at [318, 409] on div "[PERSON_NAME], [GEOGRAPHIC_DATA]" at bounding box center [284, 404] width 132 height 17
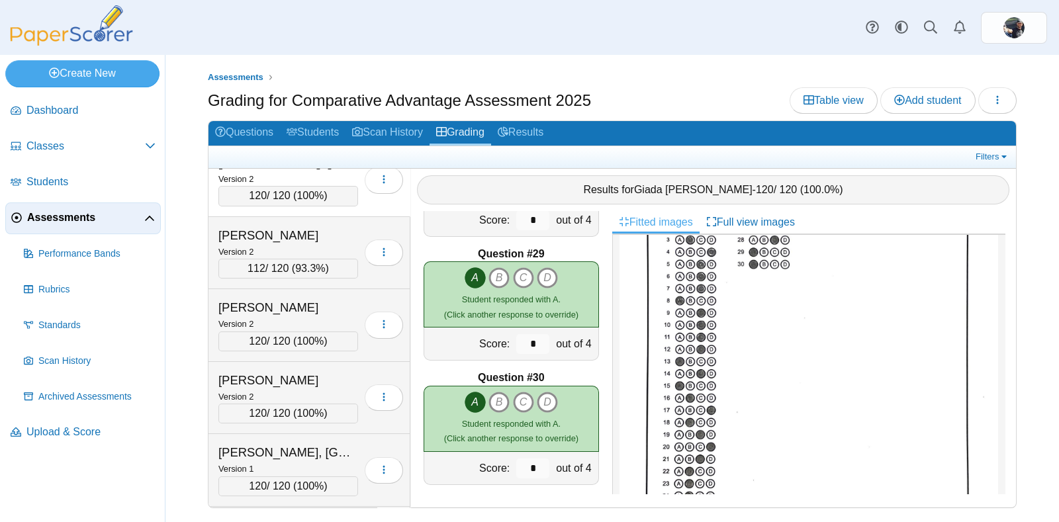
scroll to position [245, 0]
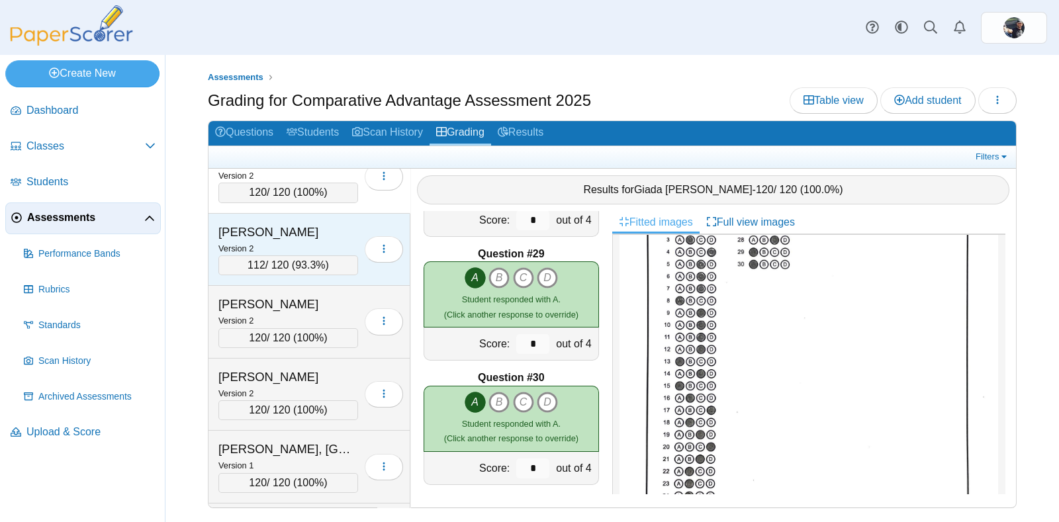
click at [300, 259] on span "93.3%" at bounding box center [310, 264] width 30 height 11
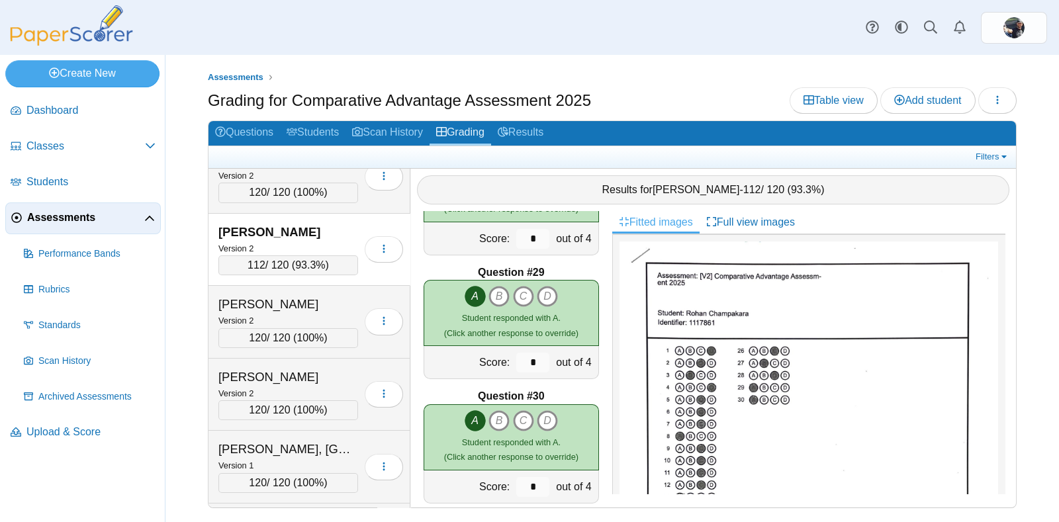
scroll to position [3450, 0]
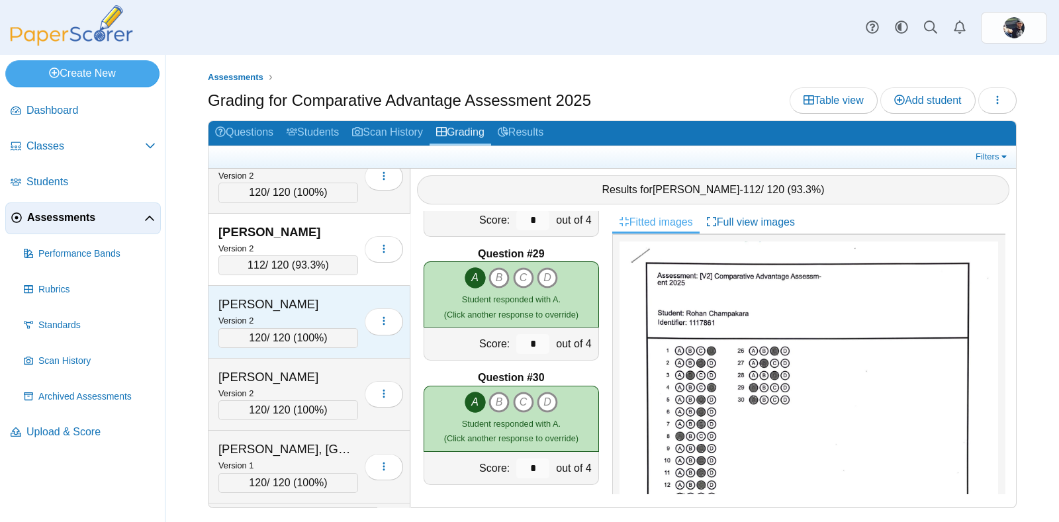
click at [310, 313] on div "Version 2" at bounding box center [288, 320] width 140 height 15
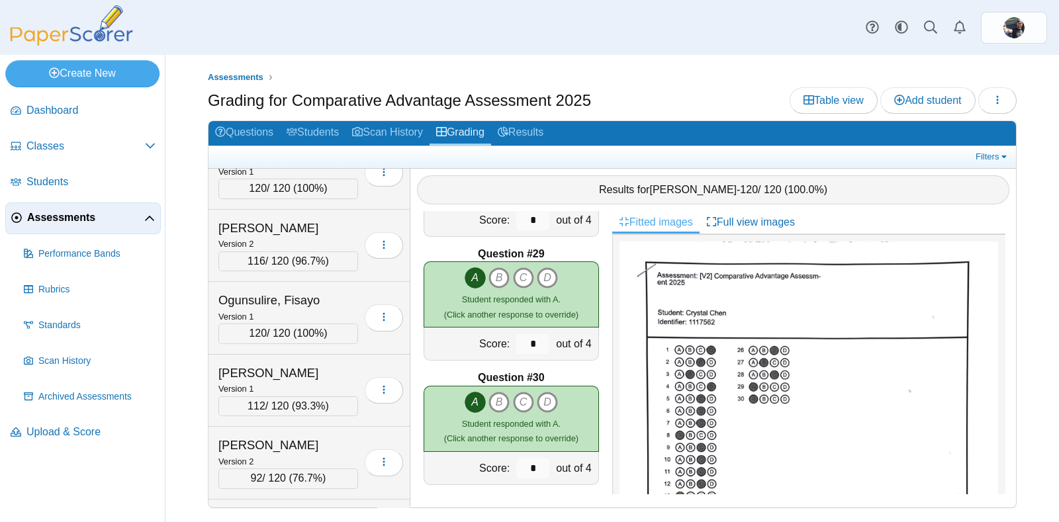
scroll to position [613, 0]
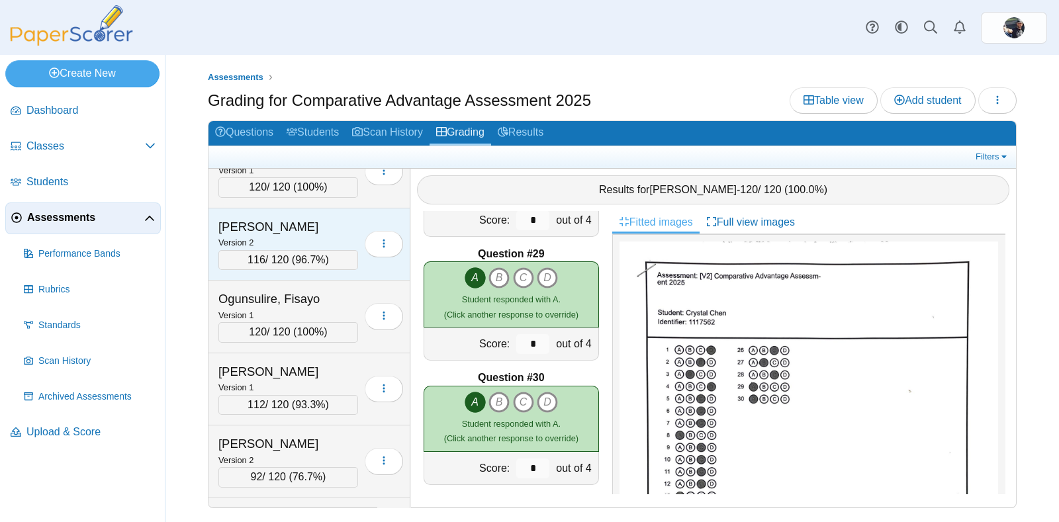
click at [304, 254] on span "96.7%" at bounding box center [310, 259] width 30 height 11
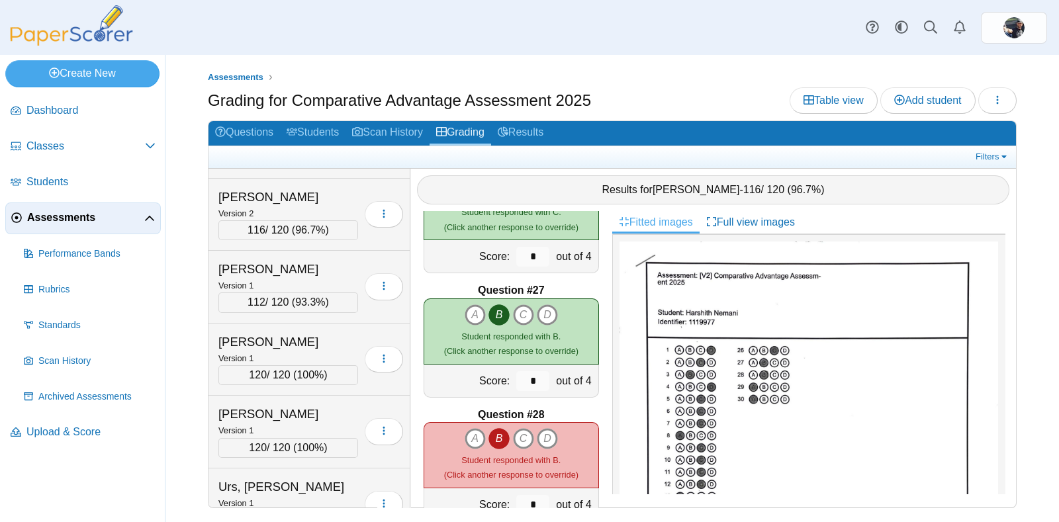
scroll to position [948, 0]
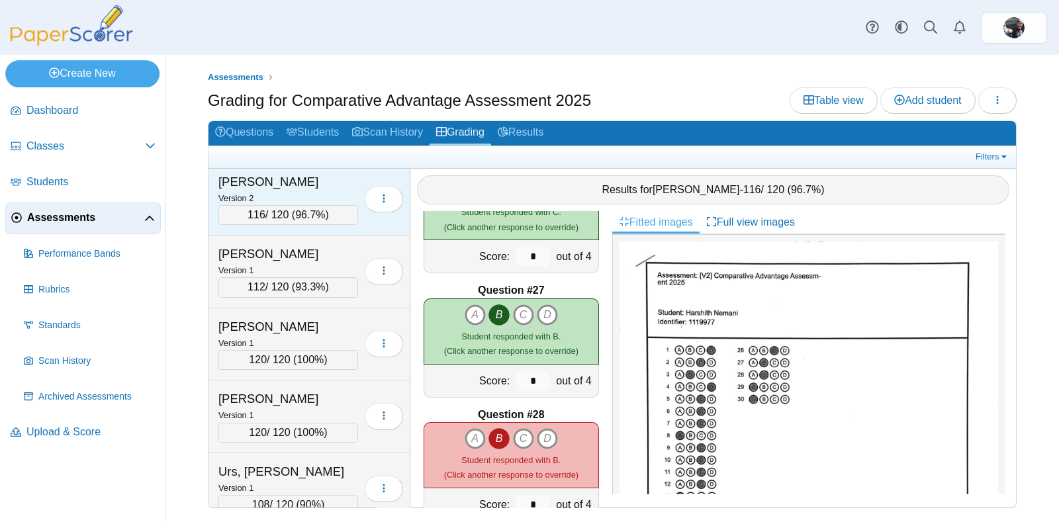
click at [314, 205] on div "116 / 120 ( 96.7% )" at bounding box center [288, 215] width 140 height 20
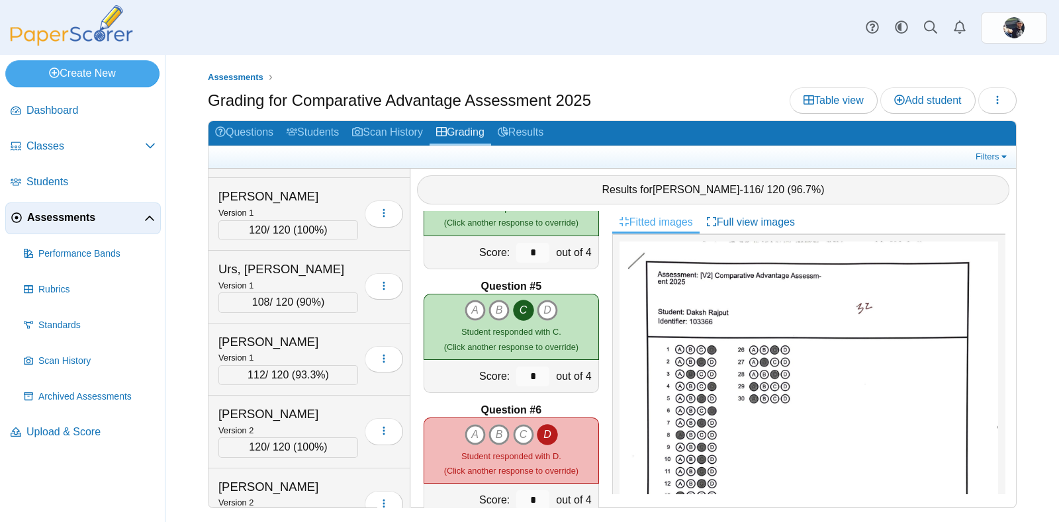
scroll to position [1175, 0]
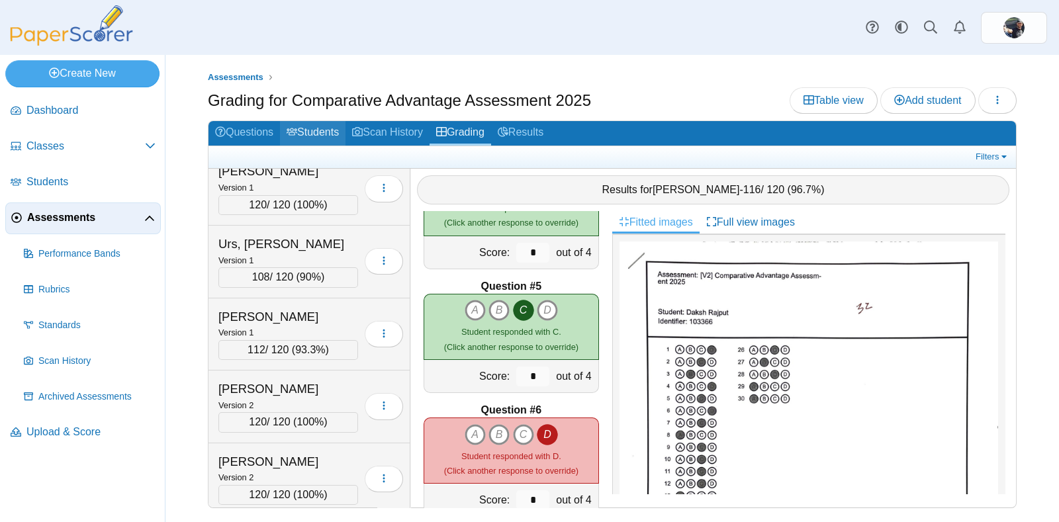
click at [318, 127] on link "Students" at bounding box center [313, 133] width 66 height 24
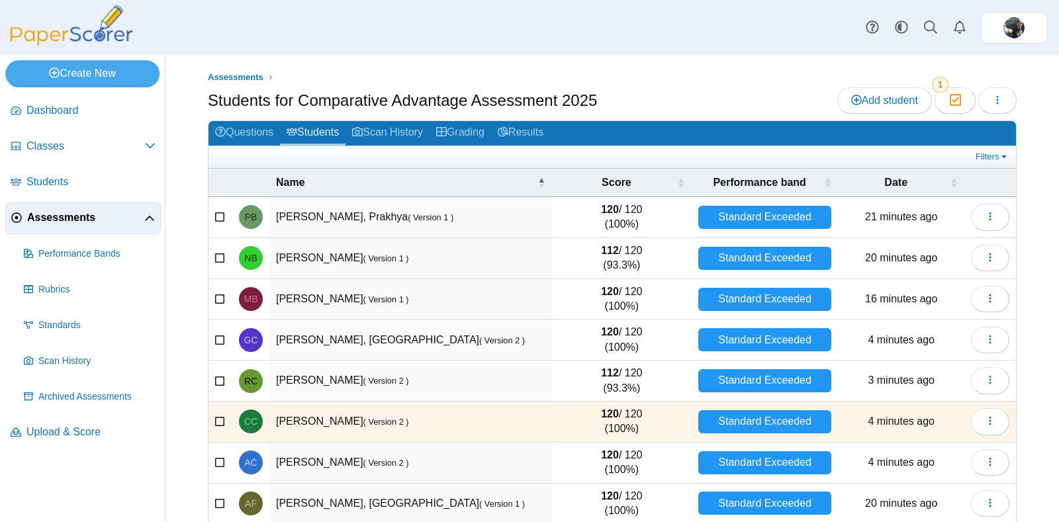
drag, startPoint x: 1052, startPoint y: 227, endPoint x: 174, endPoint y: 223, distance: 877.5
click at [174, 223] on div "Assessments Students for Comparative Advantage Assessment 2025 Add student Mode…" at bounding box center [611, 288] width 893 height 467
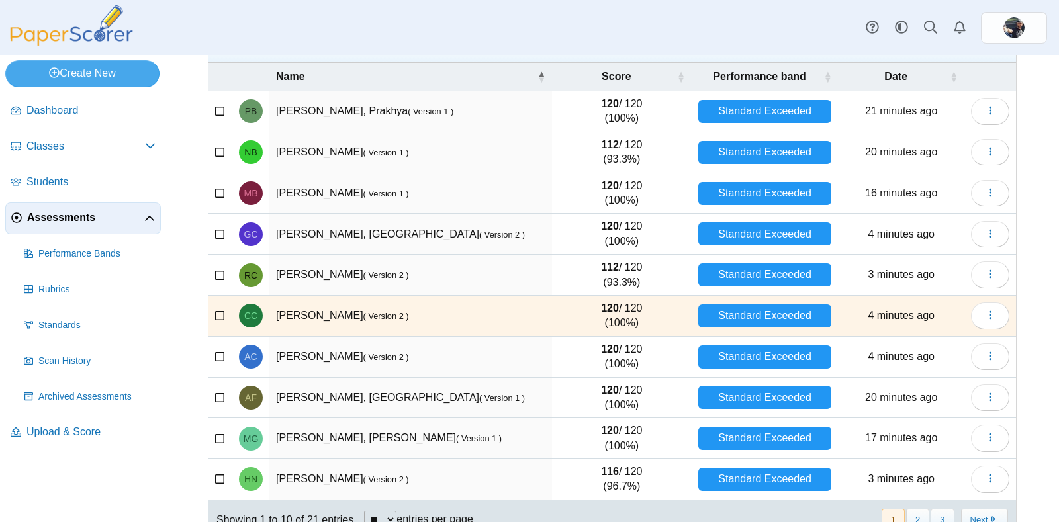
scroll to position [134, 0]
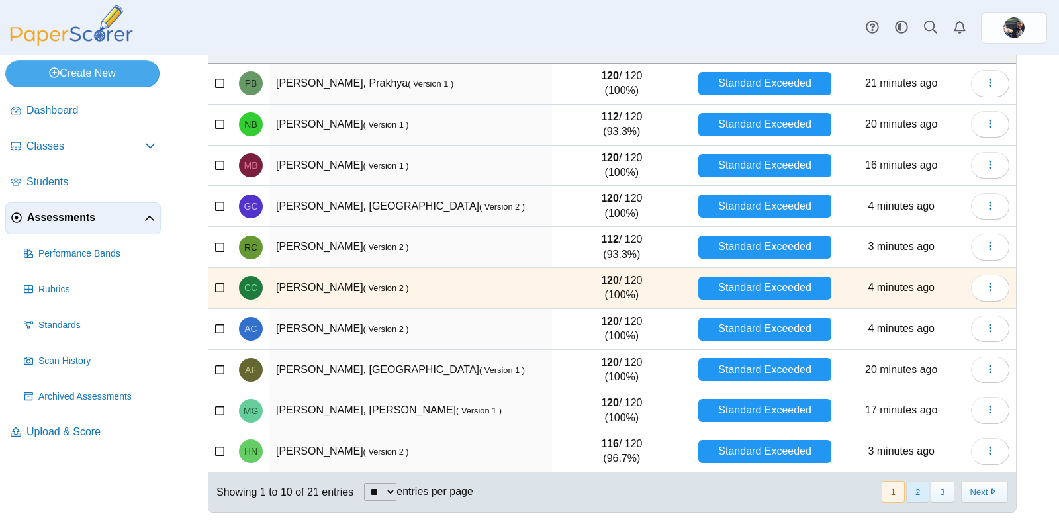
click at [910, 496] on button "2" at bounding box center [917, 492] width 23 height 22
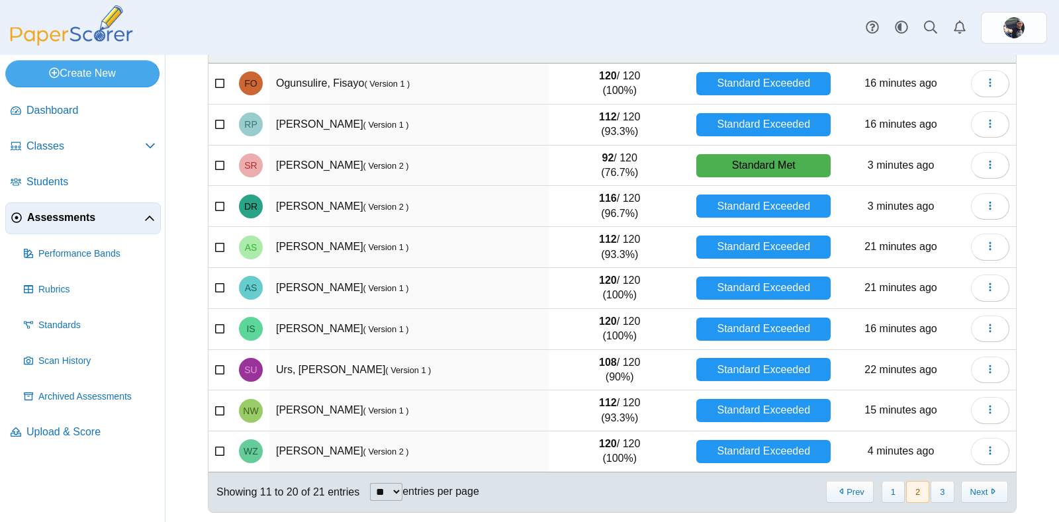
click at [402, 488] on select "** ** ** ***" at bounding box center [386, 492] width 32 height 18
select select "**"
click at [370, 483] on select "** ** ** ***" at bounding box center [386, 492] width 32 height 18
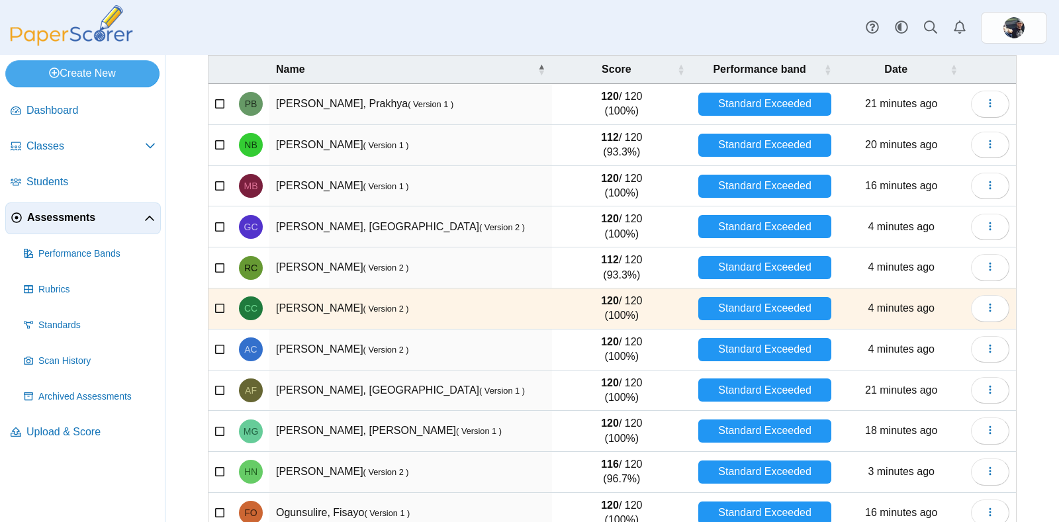
scroll to position [0, 0]
